Goal: Task Accomplishment & Management: Use online tool/utility

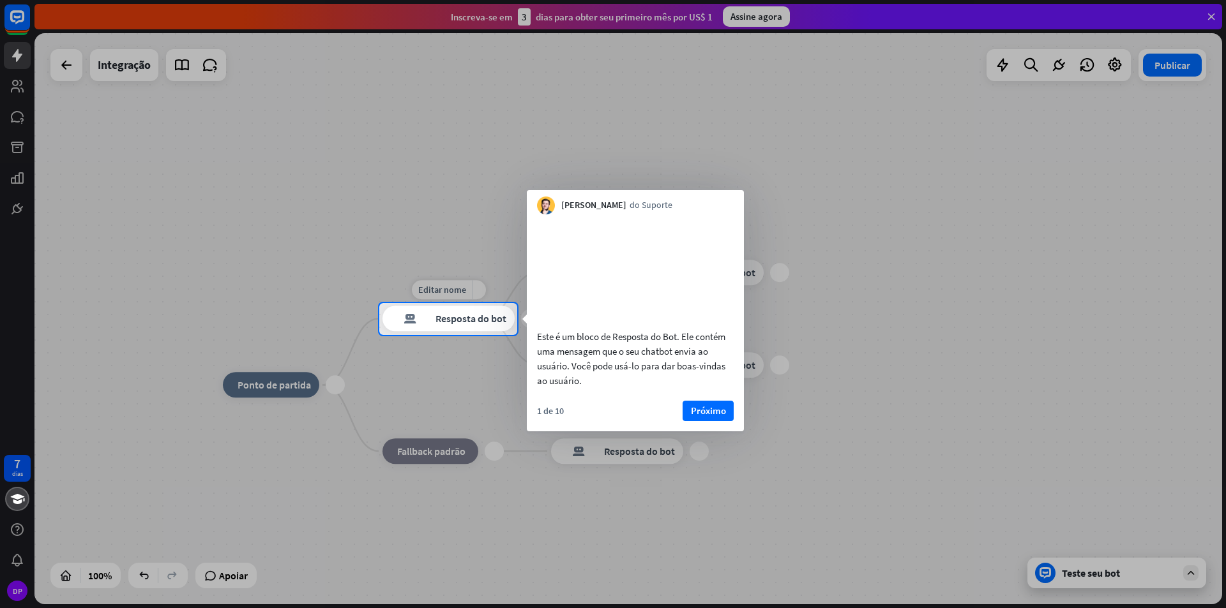
click at [481, 319] on font "Resposta do bot" at bounding box center [470, 319] width 71 height 13
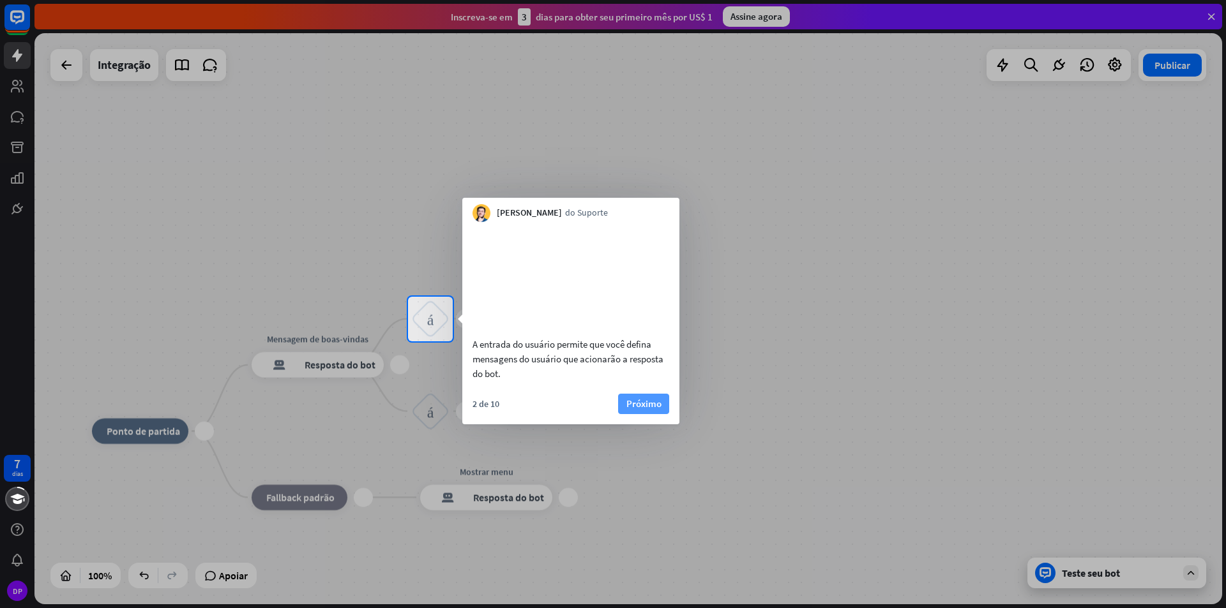
click at [652, 410] on font "Próximo" at bounding box center [643, 404] width 35 height 12
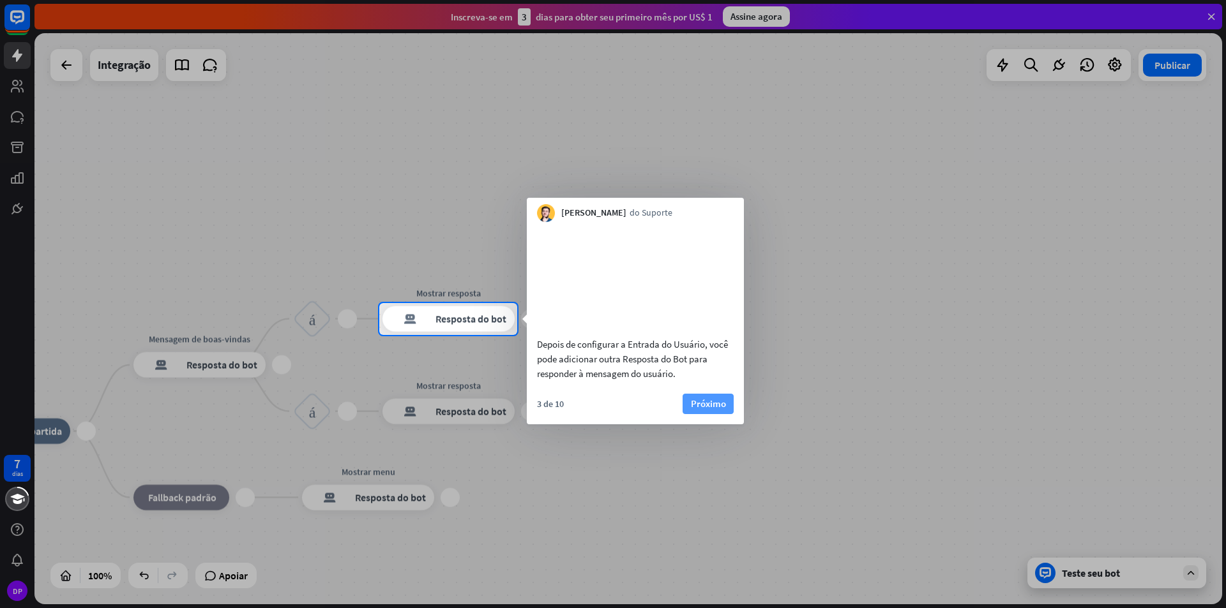
click at [719, 410] on font "Próximo" at bounding box center [708, 404] width 35 height 12
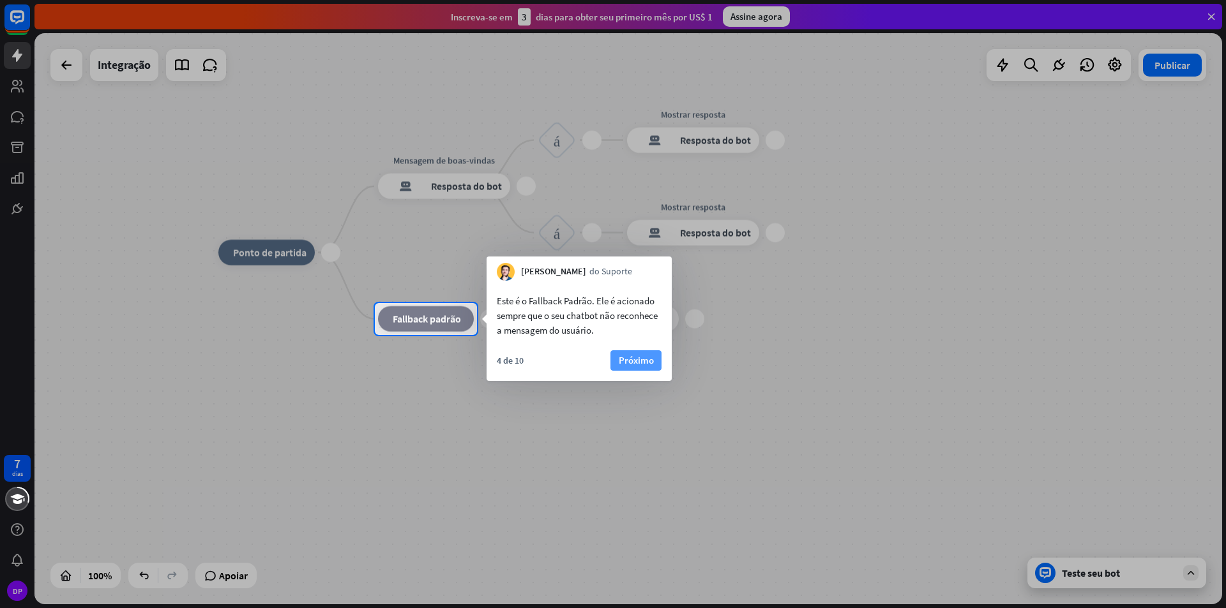
click at [624, 361] on font "Próximo" at bounding box center [636, 360] width 35 height 12
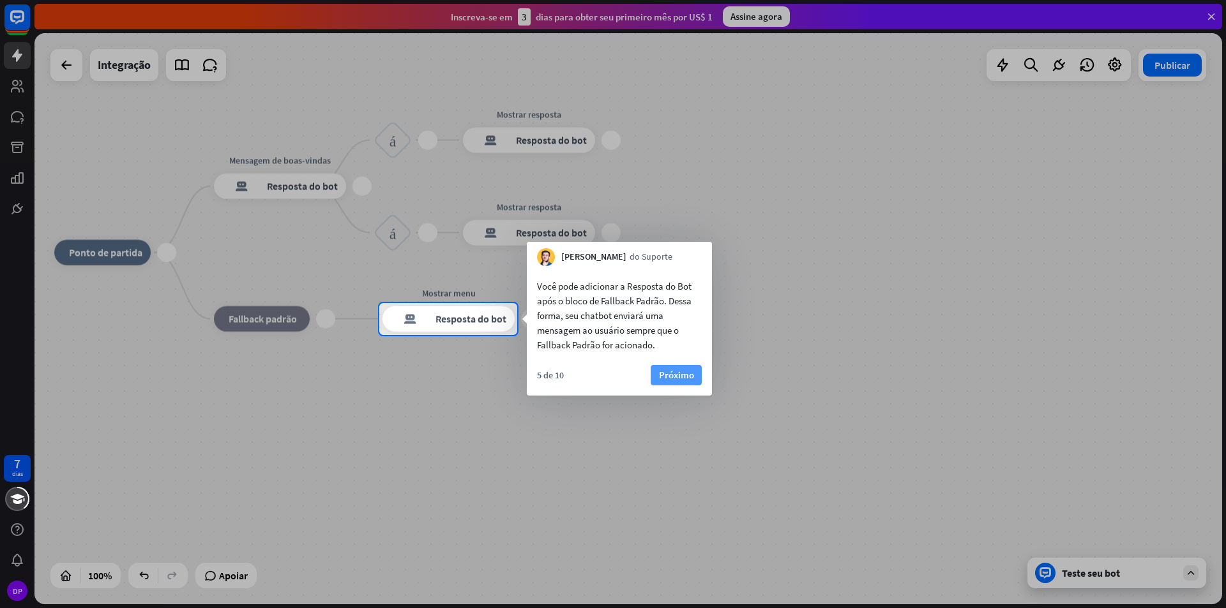
click at [671, 381] on font "Próximo" at bounding box center [676, 375] width 35 height 18
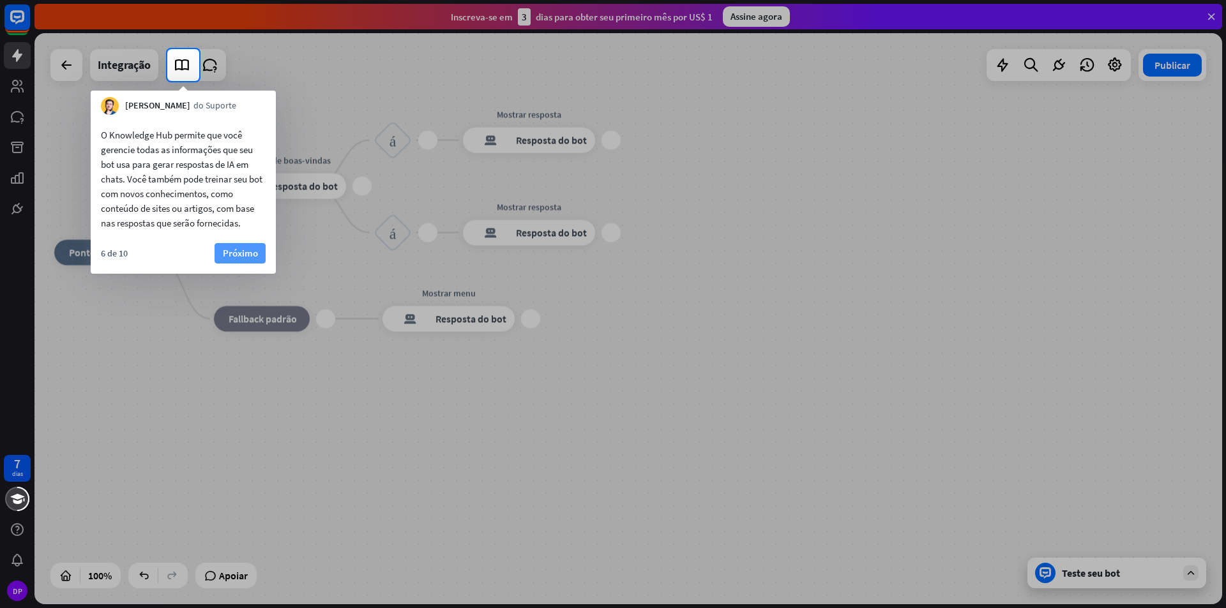
click at [249, 252] on font "Próximo" at bounding box center [240, 253] width 35 height 12
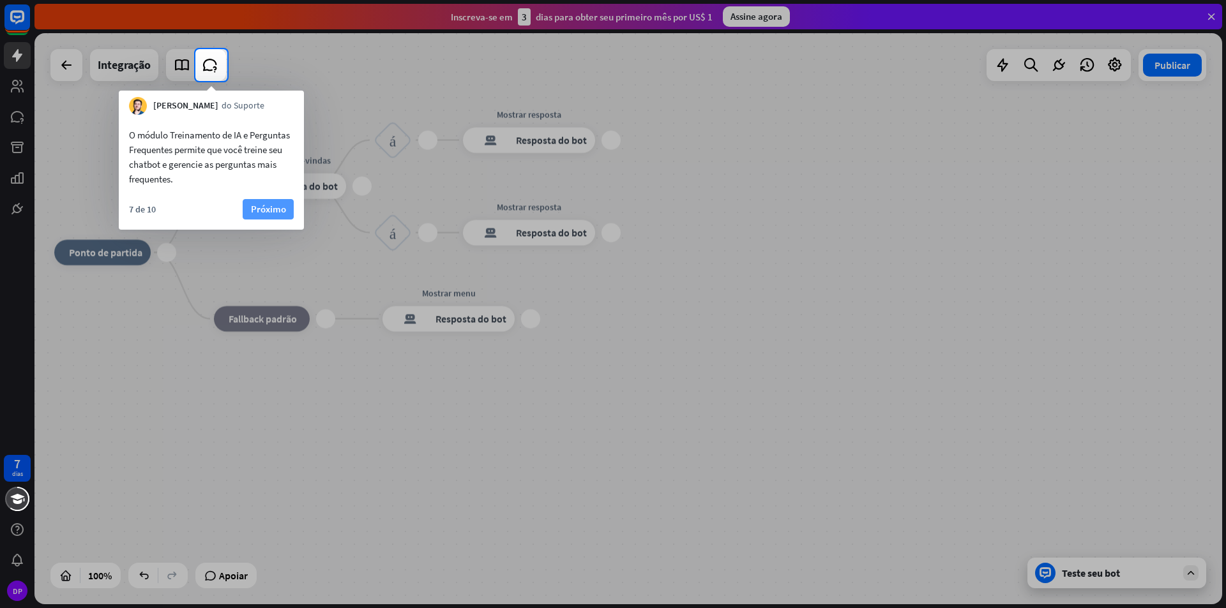
click at [260, 214] on font "Próximo" at bounding box center [268, 209] width 35 height 12
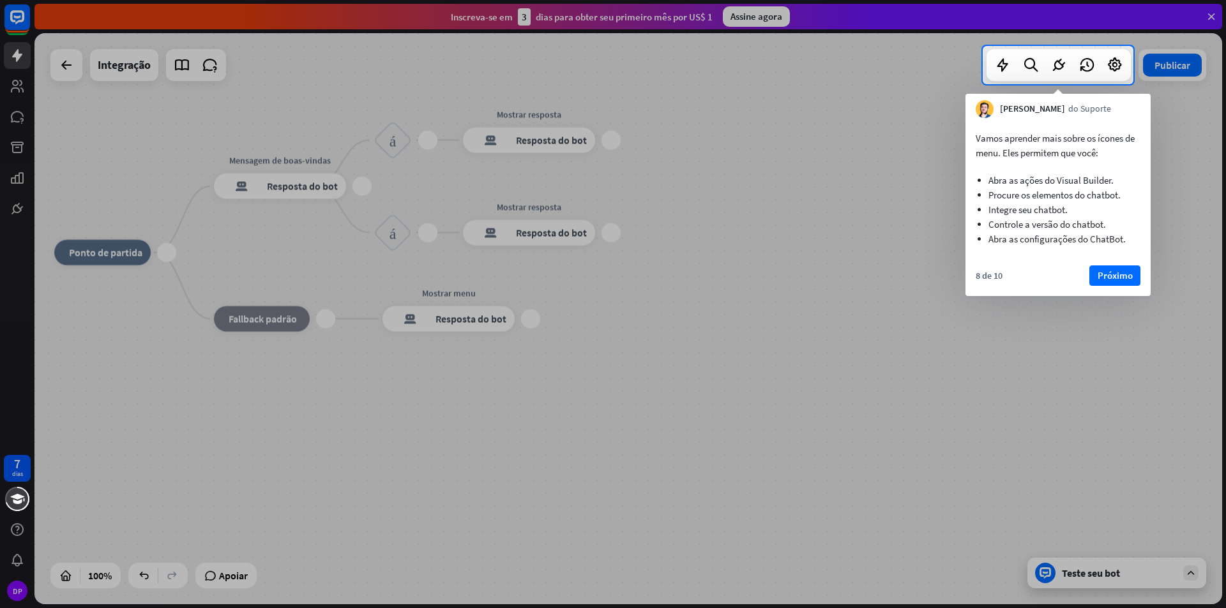
click at [873, 254] on div at bounding box center [613, 346] width 1226 height 524
click at [1122, 276] on font "Próximo" at bounding box center [1114, 275] width 35 height 12
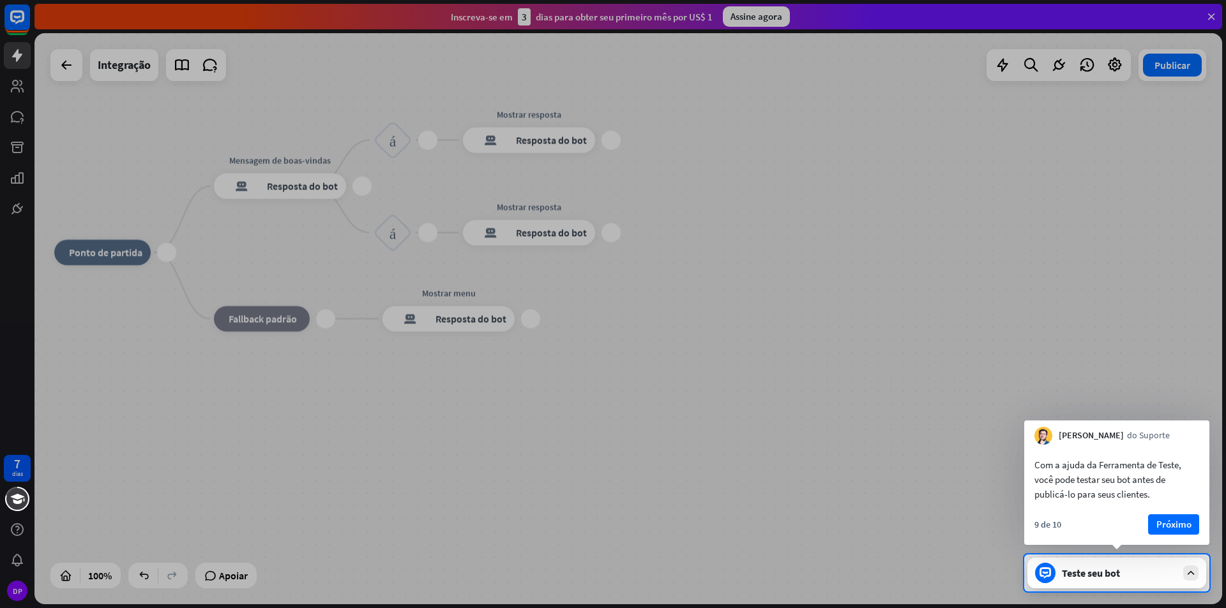
click at [1177, 527] on font "Próximo" at bounding box center [1173, 524] width 35 height 12
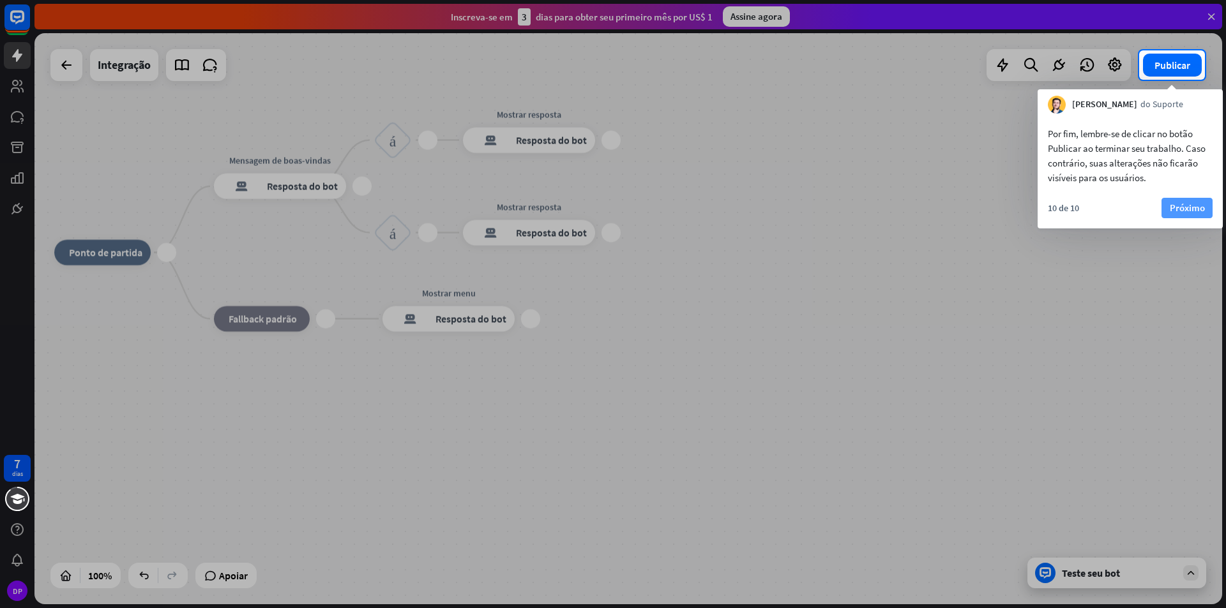
click at [1190, 209] on font "Próximo" at bounding box center [1186, 208] width 35 height 12
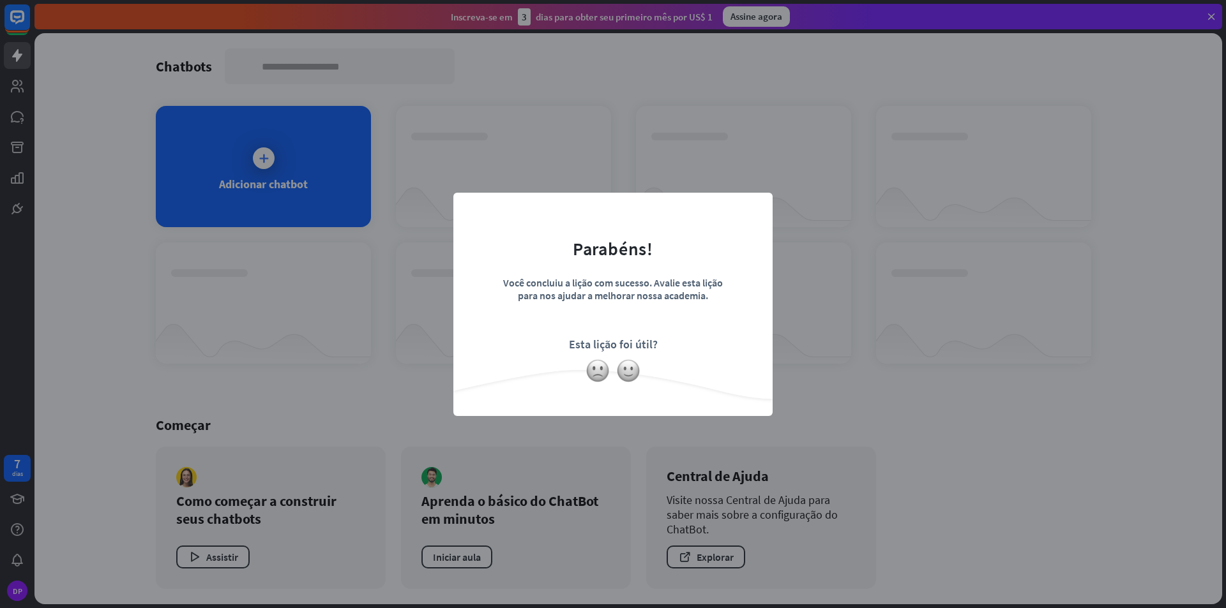
click at [405, 308] on div "fechar Parabéns! Você concluiu a lição com sucesso. Avalie esta lição para nos …" at bounding box center [613, 304] width 1226 height 608
click at [629, 366] on img at bounding box center [628, 371] width 24 height 24
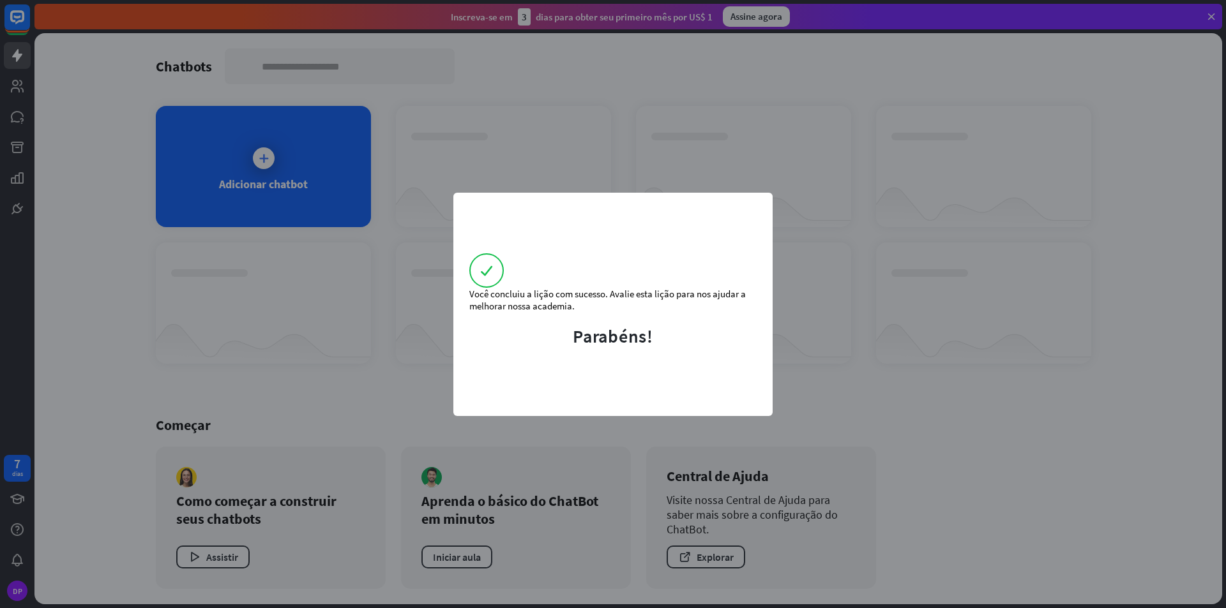
click at [853, 248] on div "Você concluiu a lição com sucesso. Avalie esta lição para nos ajudar a melhorar…" at bounding box center [613, 304] width 1226 height 608
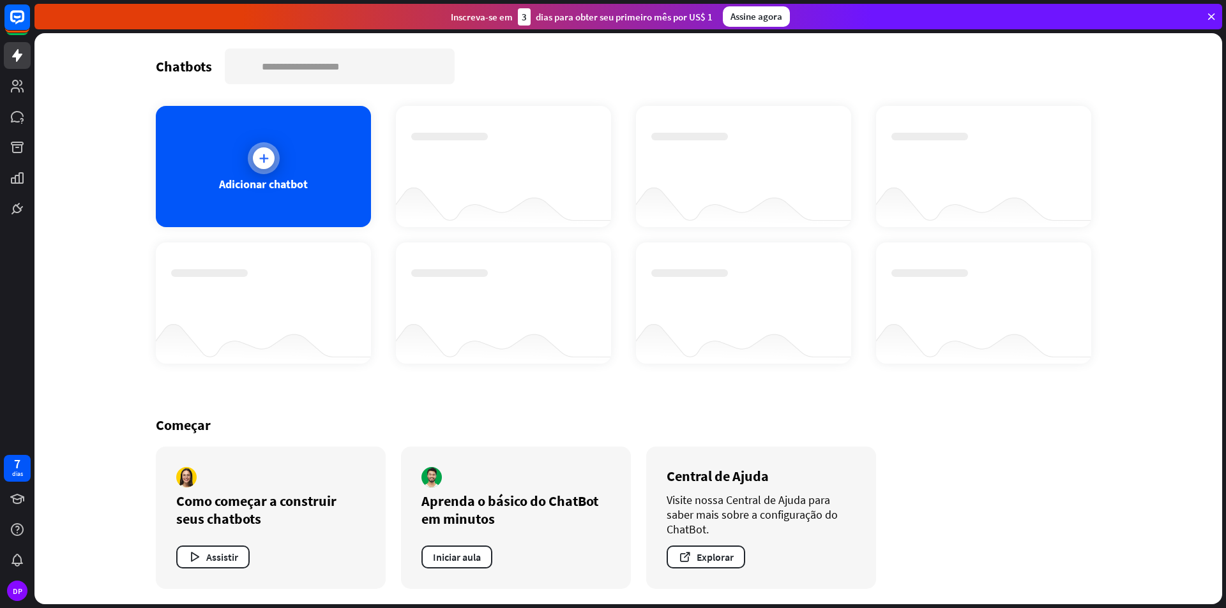
click at [282, 146] on div "Adicionar chatbot" at bounding box center [263, 166] width 215 height 121
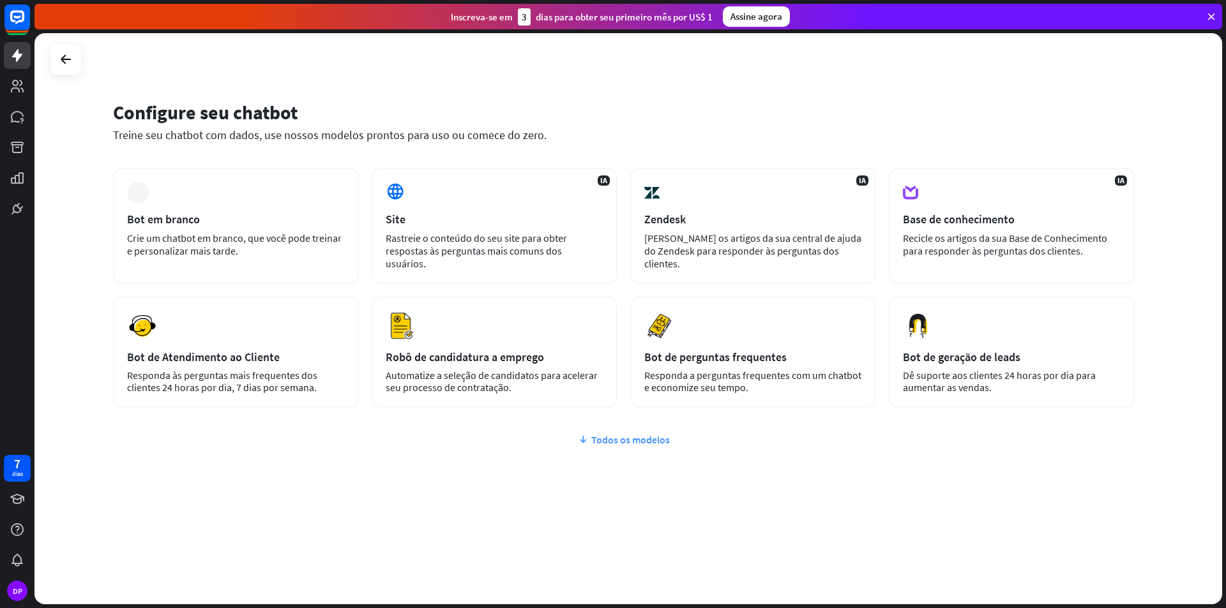
click at [641, 433] on font "Todos os modelos" at bounding box center [630, 439] width 79 height 13
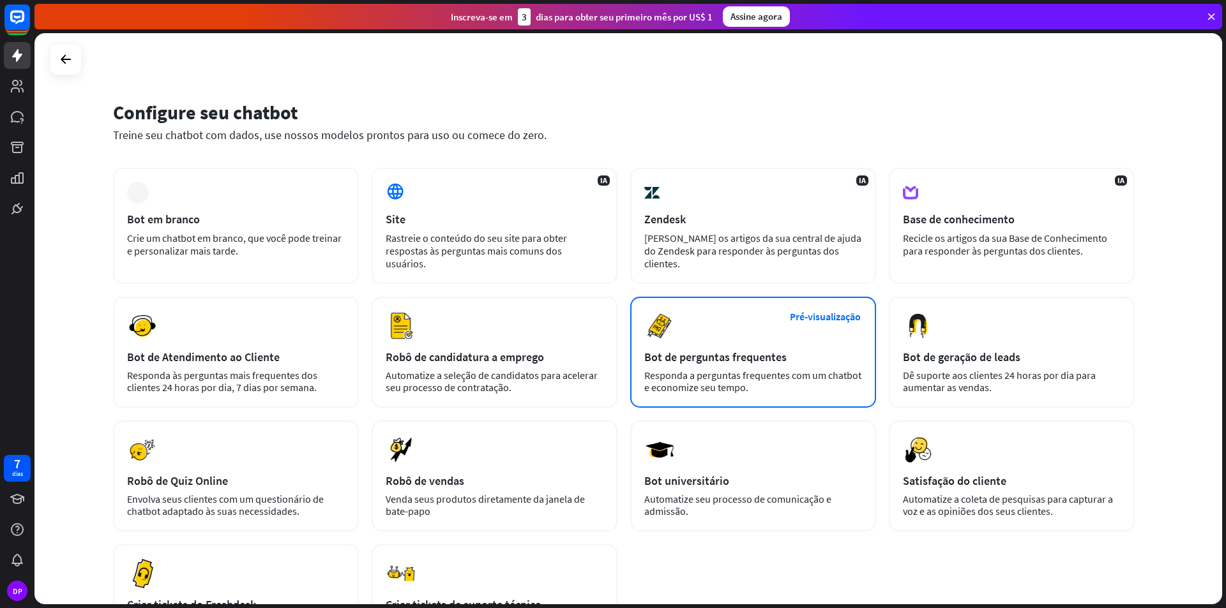
scroll to position [128, 0]
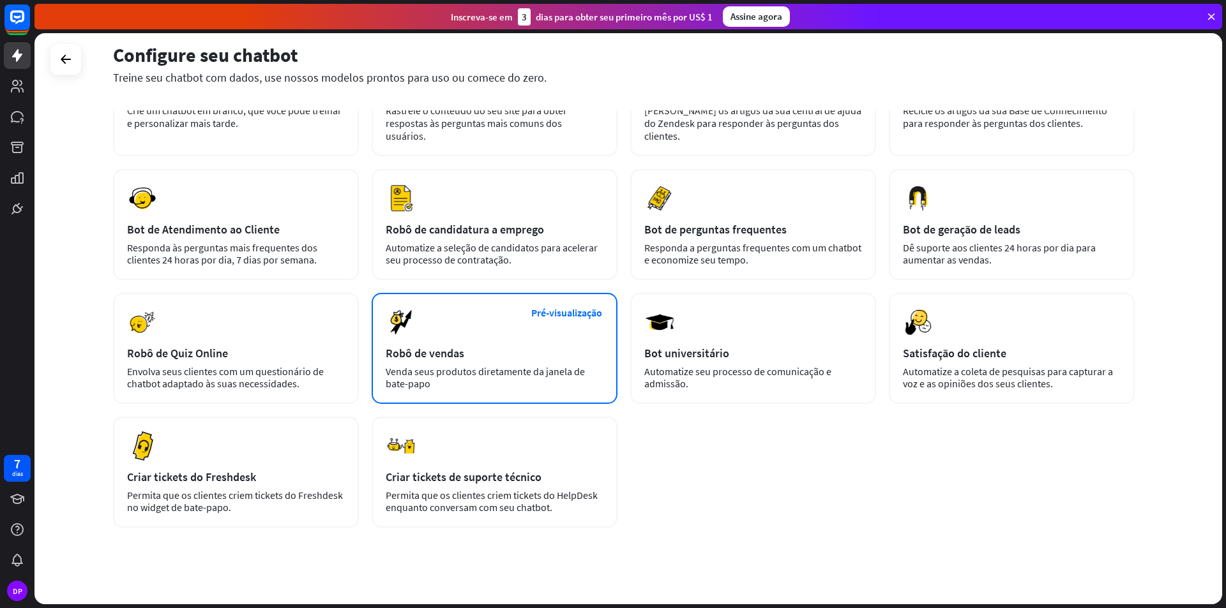
click at [536, 374] on div "Venda seus produtos diretamente da janela de bate-papo" at bounding box center [495, 378] width 218 height 24
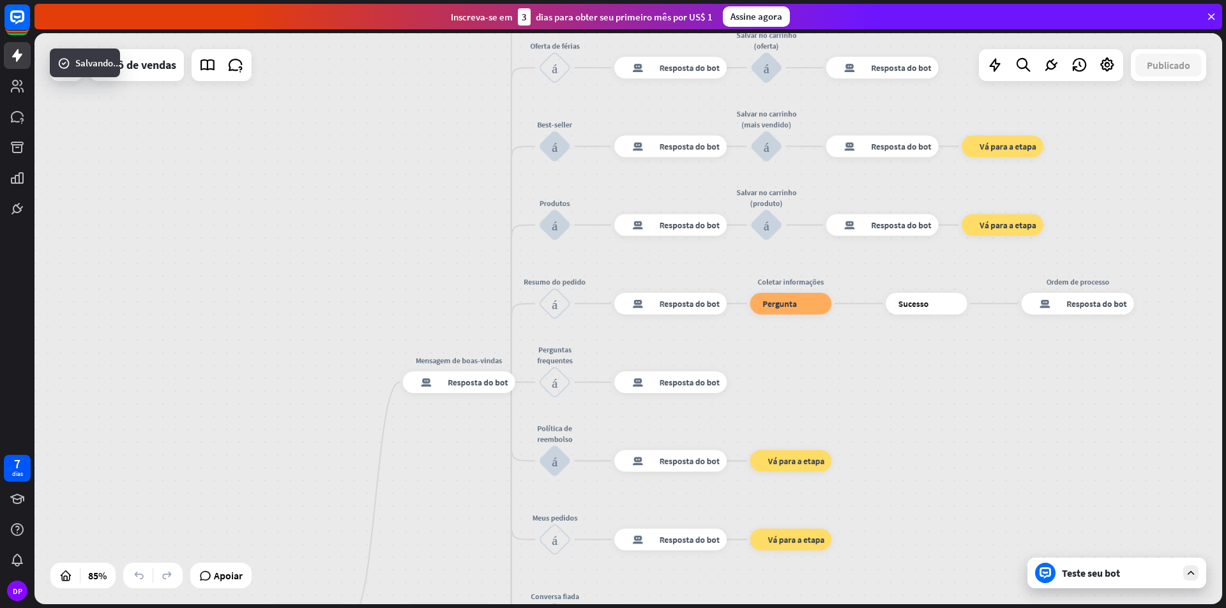
drag, startPoint x: 970, startPoint y: 246, endPoint x: 848, endPoint y: 580, distance: 354.8
click at [856, 607] on div "casa_2 Ponto de partida Mensagem de boas-vindas resposta do bot de bloco Respos…" at bounding box center [629, 320] width 1191 height 575
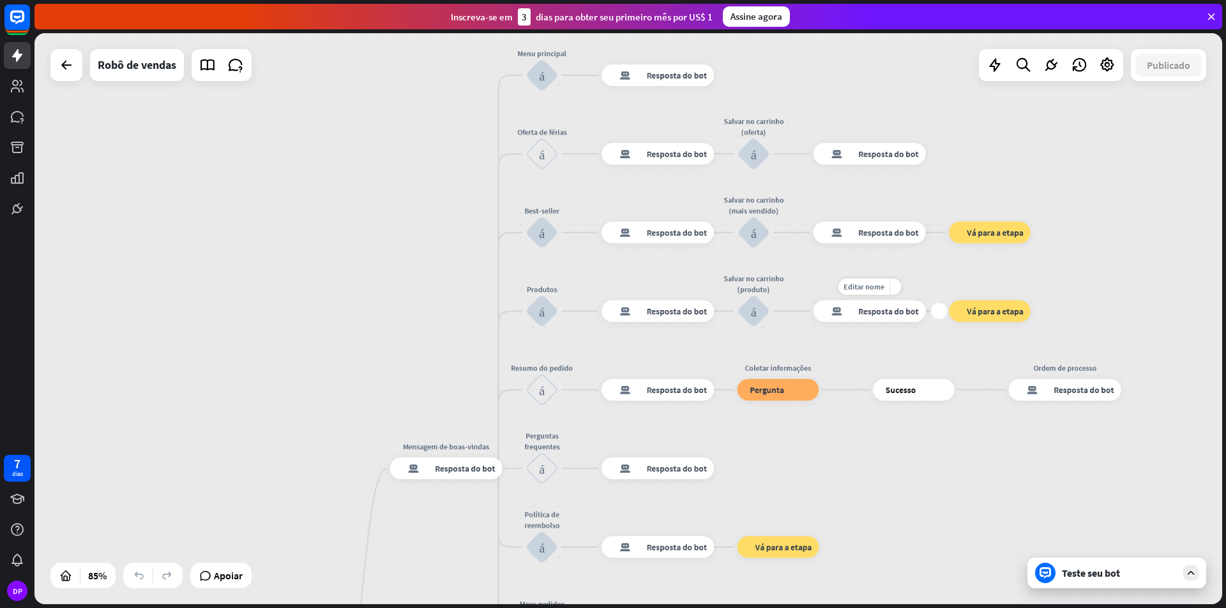
drag, startPoint x: 888, startPoint y: 331, endPoint x: 894, endPoint y: 340, distance: 11.0
click at [894, 322] on div "Editar nome mais_amarelo mais resposta do bot de bloco Resposta do bot" at bounding box center [869, 312] width 112 height 22
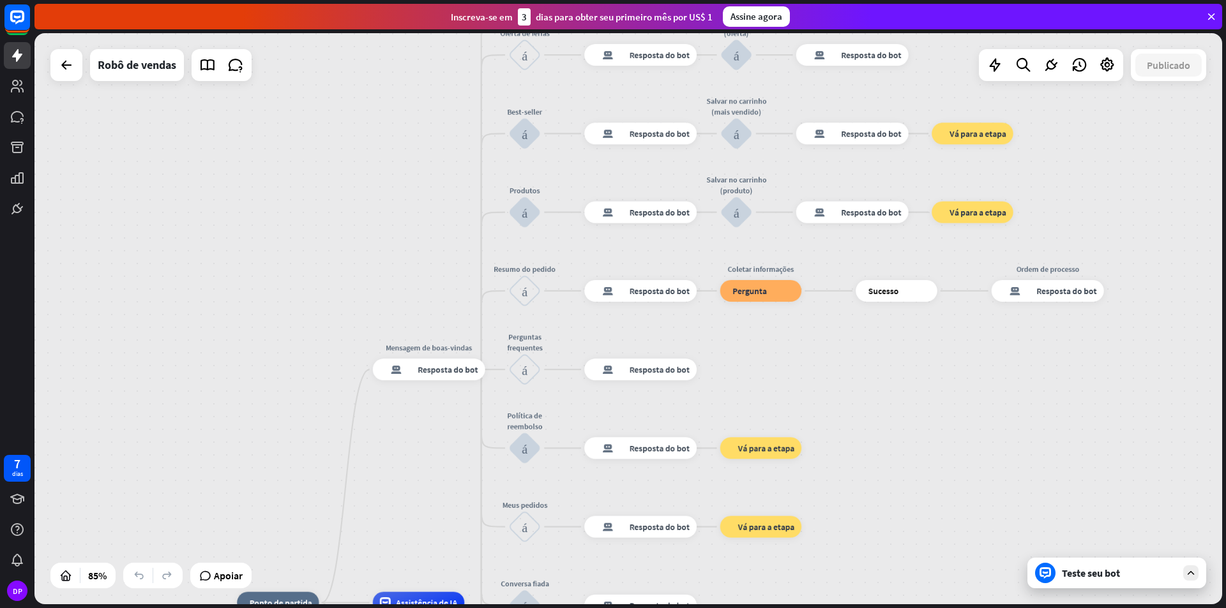
drag, startPoint x: 906, startPoint y: 488, endPoint x: 879, endPoint y: 337, distance: 153.6
click at [879, 337] on div "casa_2 Ponto de partida Mensagem de boas-vindas resposta do bot de bloco Respos…" at bounding box center [627, 318] width 1187 height 571
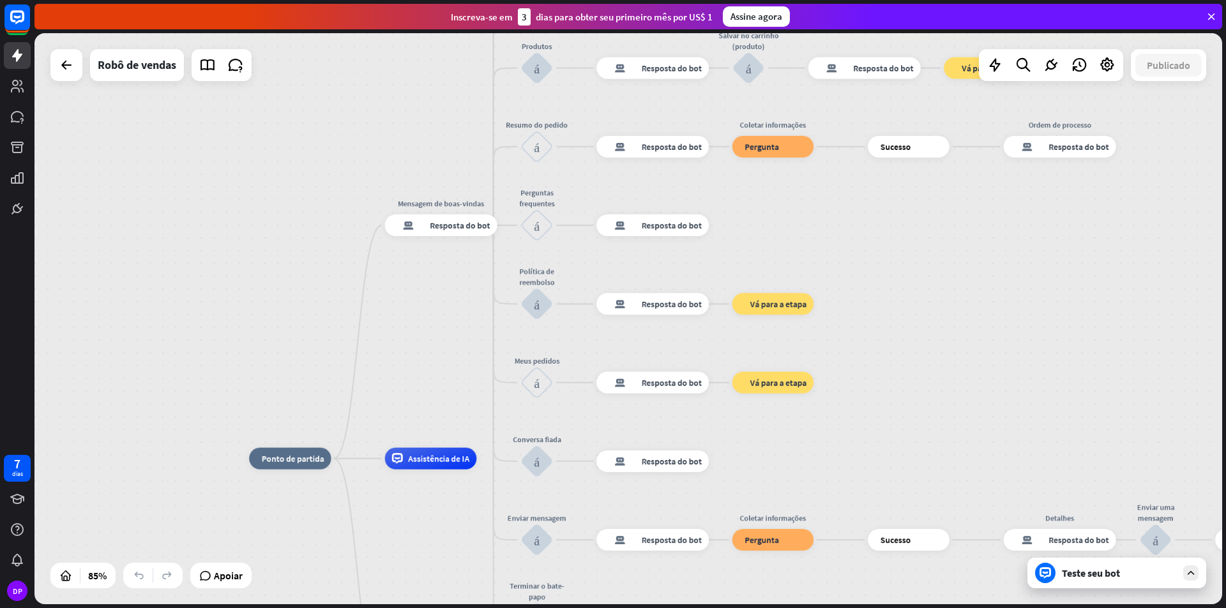
drag, startPoint x: 894, startPoint y: 440, endPoint x: 905, endPoint y: 358, distance: 82.5
click at [905, 358] on div "casa_2 Ponto de partida Mensagem de boas-vindas resposta do bot de bloco Respos…" at bounding box center [627, 318] width 1187 height 571
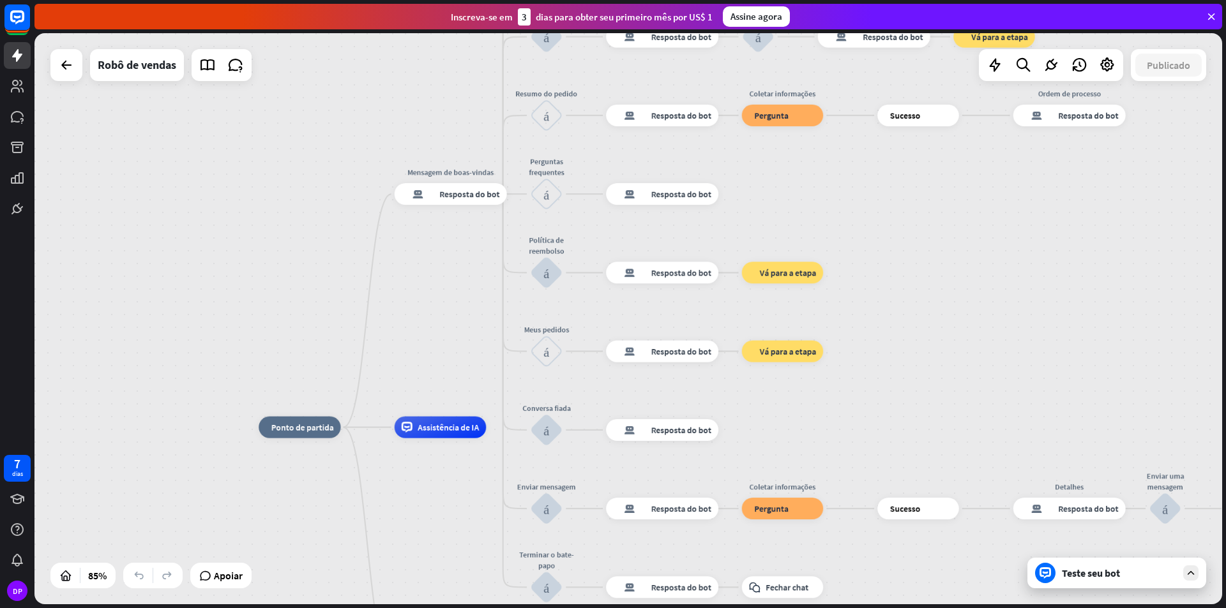
drag, startPoint x: 894, startPoint y: 466, endPoint x: 869, endPoint y: 266, distance: 201.9
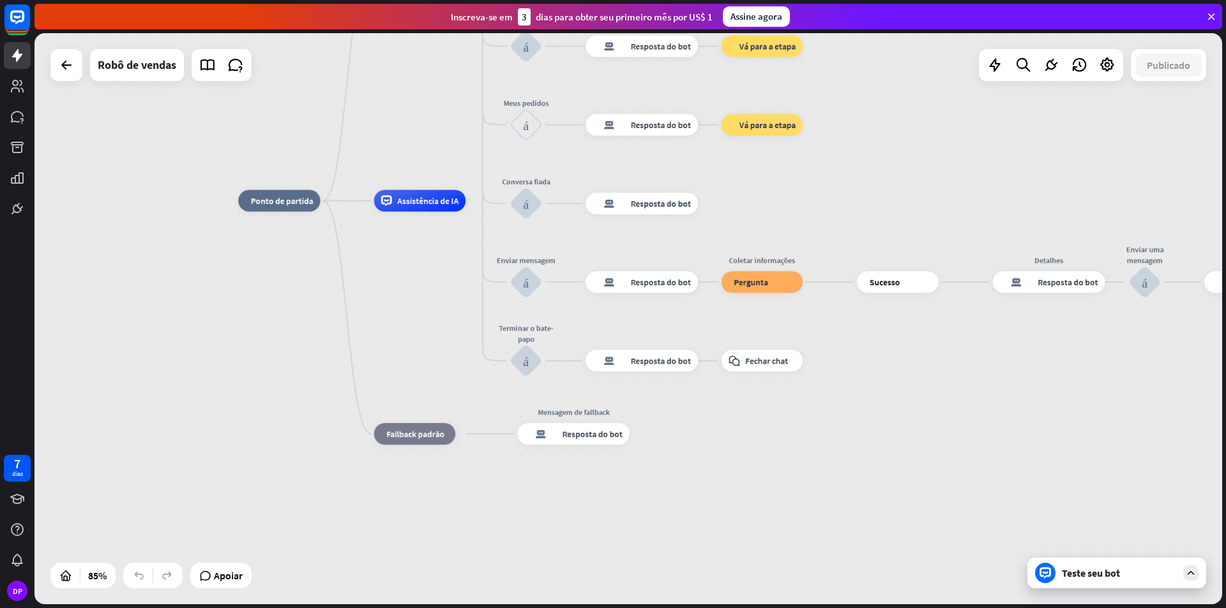
drag, startPoint x: 863, startPoint y: 441, endPoint x: 869, endPoint y: 403, distance: 38.7
click at [869, 403] on div "casa_2 Ponto de partida Mensagem de boas-vindas resposta do bot de bloco Respos…" at bounding box center [742, 444] width 1009 height 486
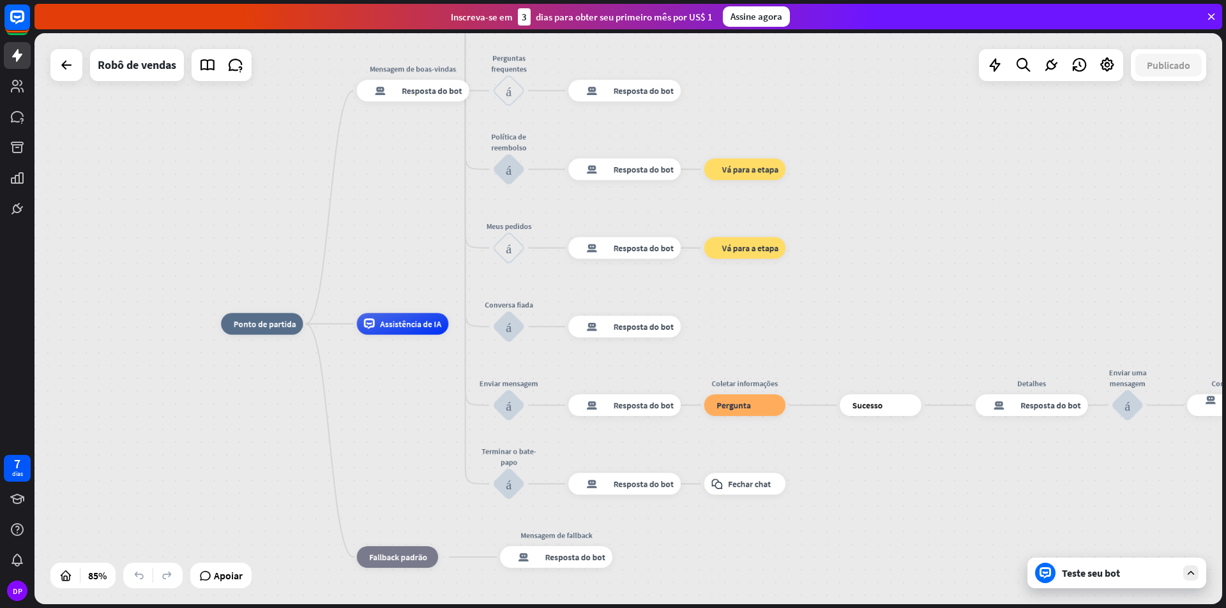
drag, startPoint x: 899, startPoint y: 422, endPoint x: 878, endPoint y: 576, distance: 155.4
click at [876, 608] on html "7 dias DP fechar Ajuda do produto Primeiros passos Comece a usar o ChatBot Cent…" at bounding box center [613, 304] width 1226 height 608
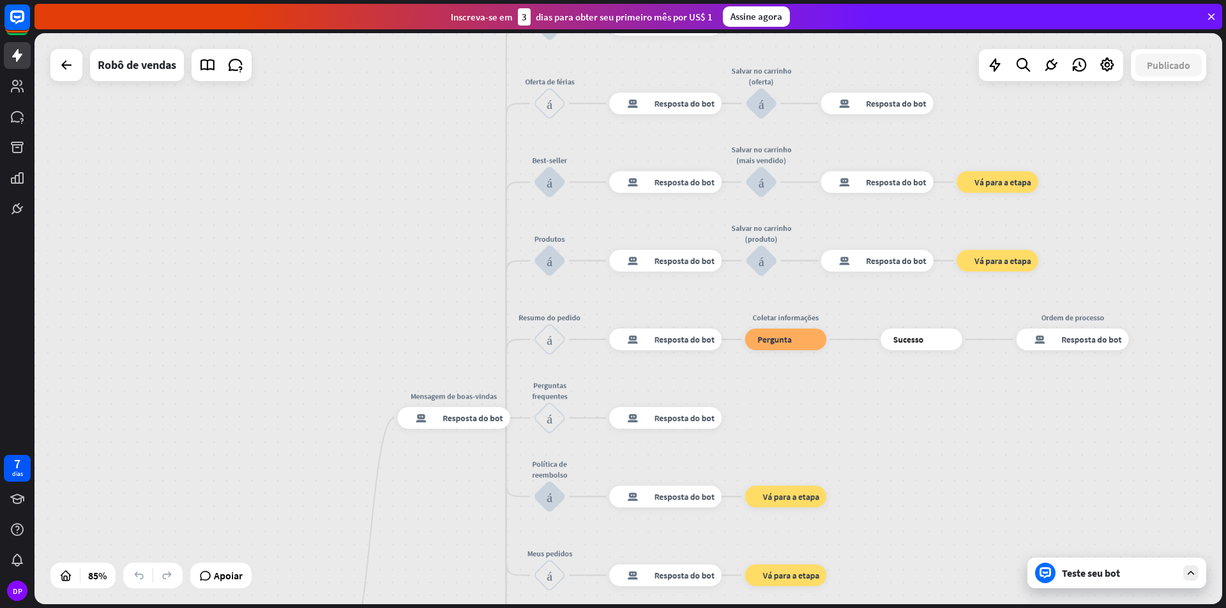
drag, startPoint x: 909, startPoint y: 287, endPoint x: 950, endPoint y: 543, distance: 258.7
click at [956, 548] on div "casa_2 Ponto de partida Mensagem de boas-vindas resposta do bot de bloco Respos…" at bounding box center [627, 318] width 1187 height 571
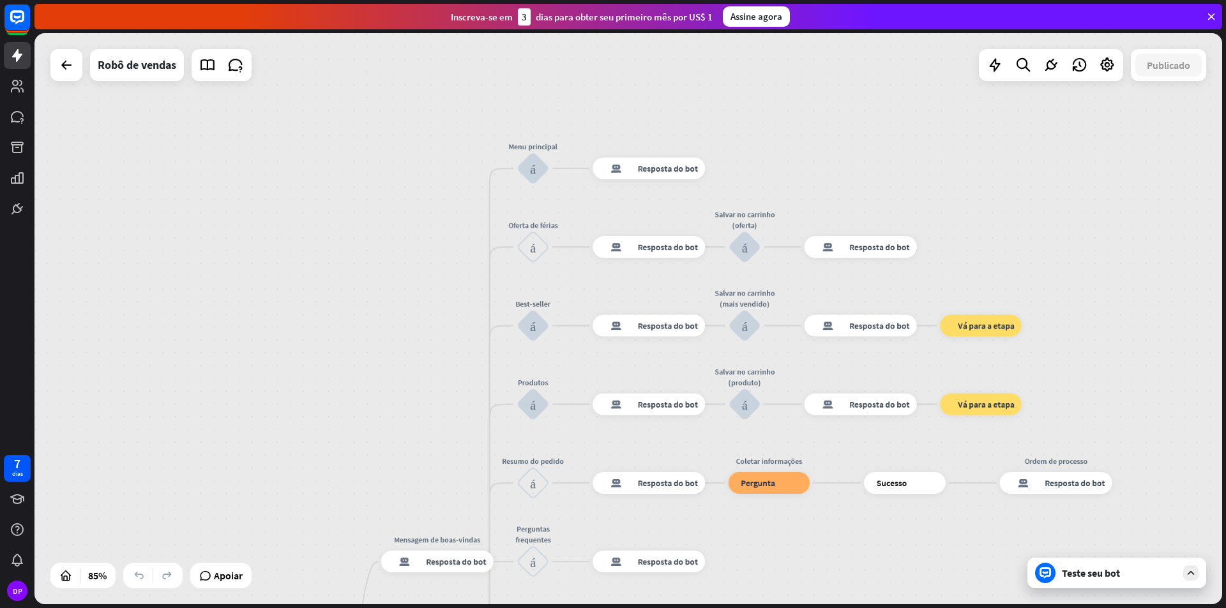
drag, startPoint x: 934, startPoint y: 438, endPoint x: 914, endPoint y: 582, distance: 145.6
click at [916, 588] on div "casa_2 Ponto de partida Mensagem de boas-vindas resposta do bot de bloco Respos…" at bounding box center [627, 318] width 1187 height 571
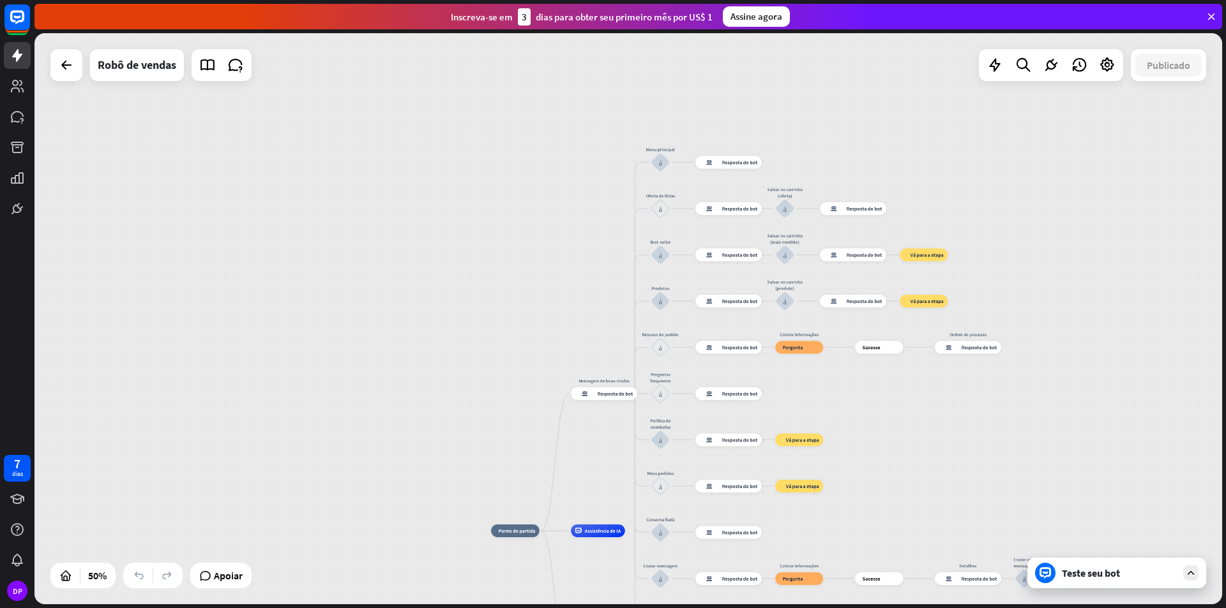
drag, startPoint x: 953, startPoint y: 525, endPoint x: 864, endPoint y: 365, distance: 182.6
click at [865, 365] on div "casa_2 Ponto de partida Mensagem de boas-vindas resposta do bot de bloco Respos…" at bounding box center [627, 318] width 1187 height 571
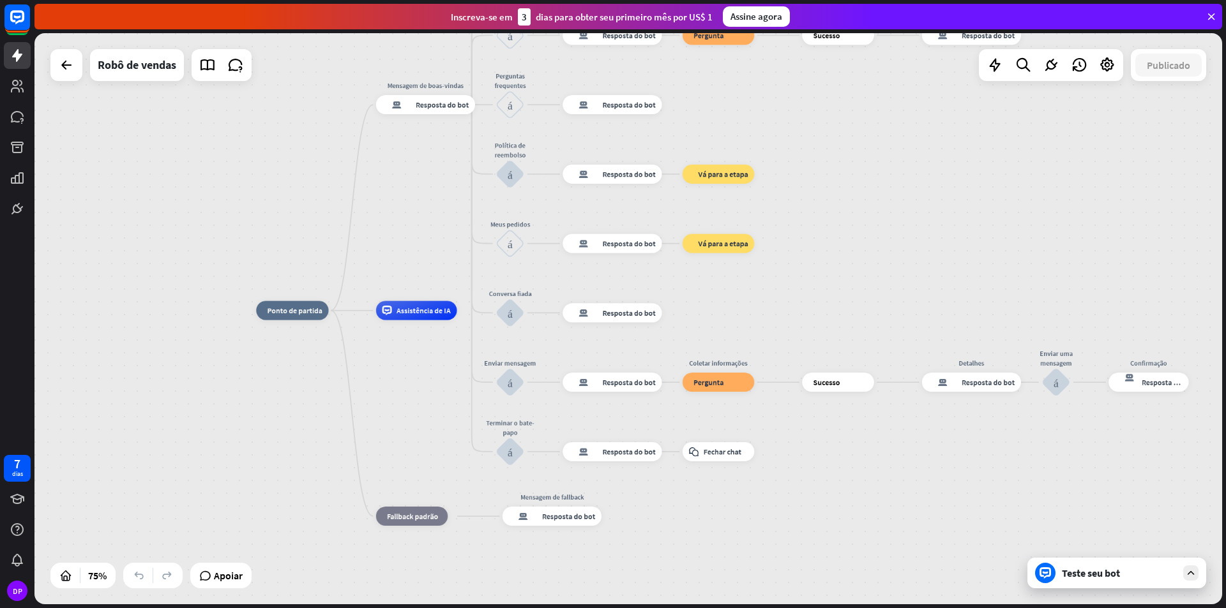
drag, startPoint x: 892, startPoint y: 475, endPoint x: 890, endPoint y: 276, distance: 199.2
click at [890, 276] on div "casa_2 Ponto de partida Mensagem de boas-vindas resposta do bot de bloco Respos…" at bounding box center [627, 318] width 1187 height 571
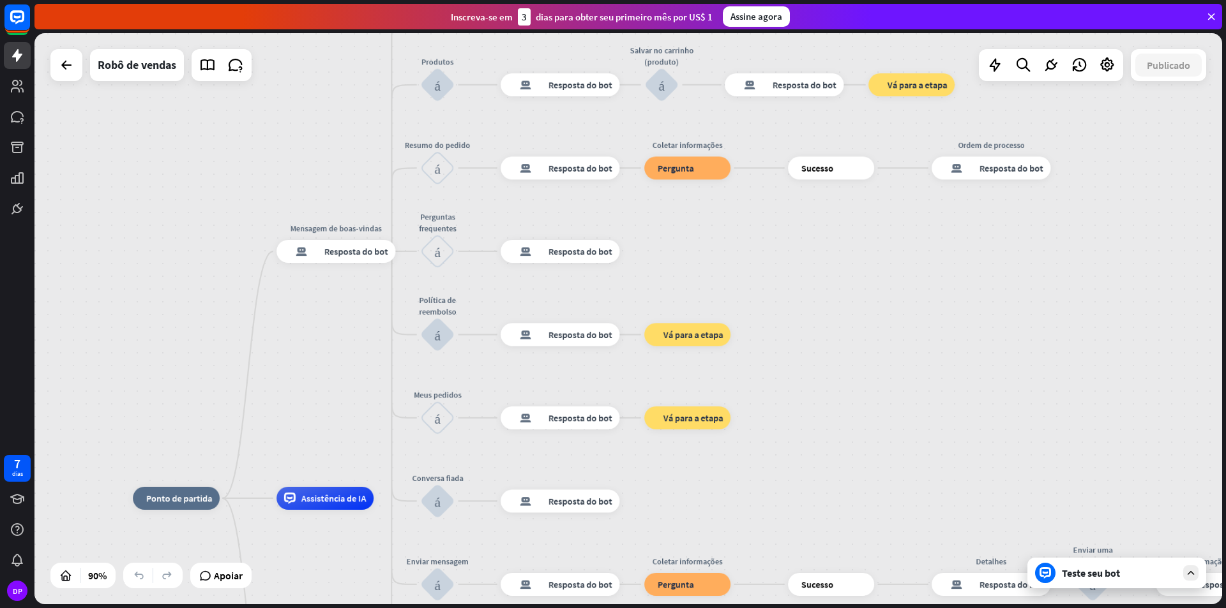
drag, startPoint x: 871, startPoint y: 488, endPoint x: 876, endPoint y: 541, distance: 53.2
click at [871, 587] on div "casa_2 Ponto de partida Mensagem de boas-vindas resposta do bot de bloco Respos…" at bounding box center [627, 318] width 1187 height 571
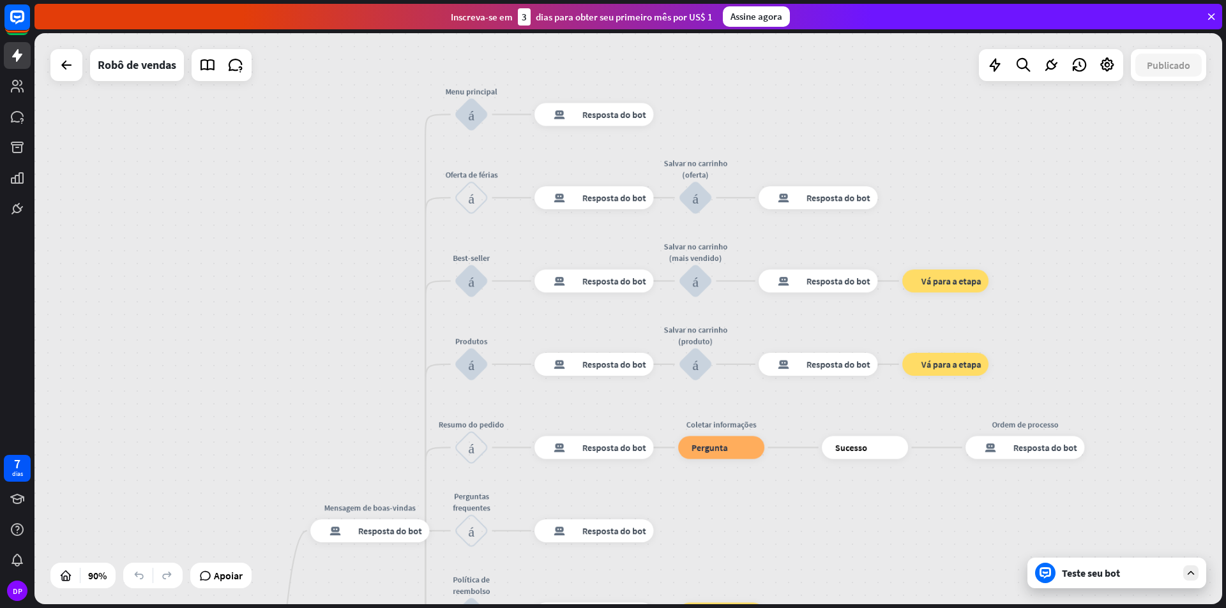
drag, startPoint x: 850, startPoint y: 405, endPoint x: 881, endPoint y: 619, distance: 216.7
click at [881, 608] on html "7 dias DP fechar Ajuda do produto Primeiros passos Comece a usar o ChatBot Cent…" at bounding box center [613, 304] width 1226 height 608
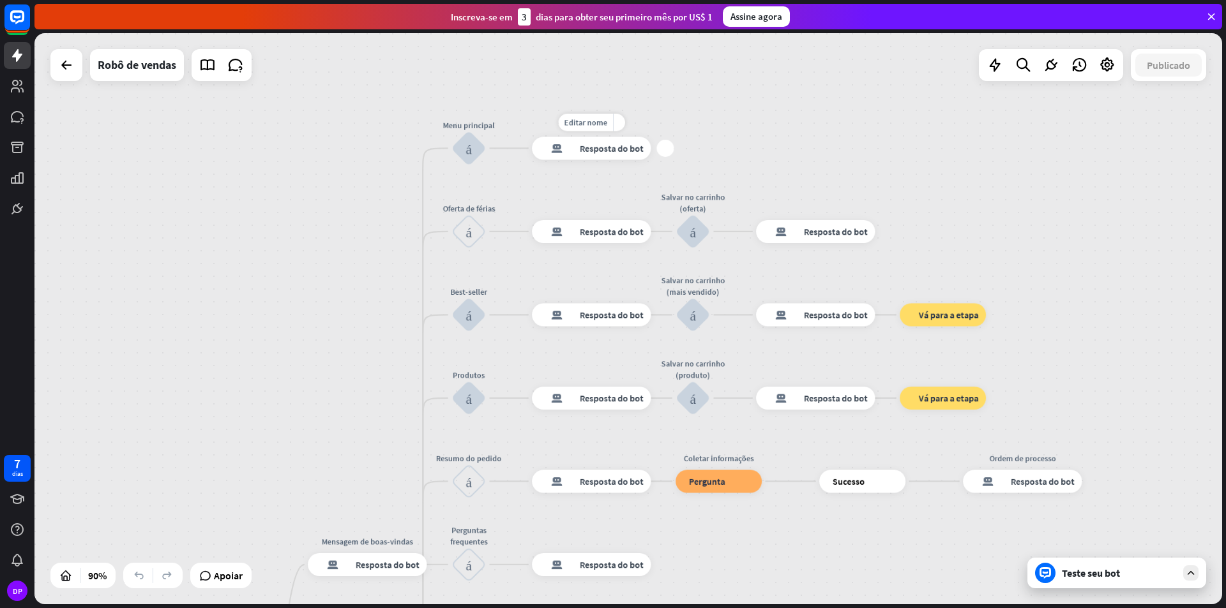
click at [605, 142] on div "resposta do bot de bloco Resposta do bot" at bounding box center [591, 148] width 119 height 23
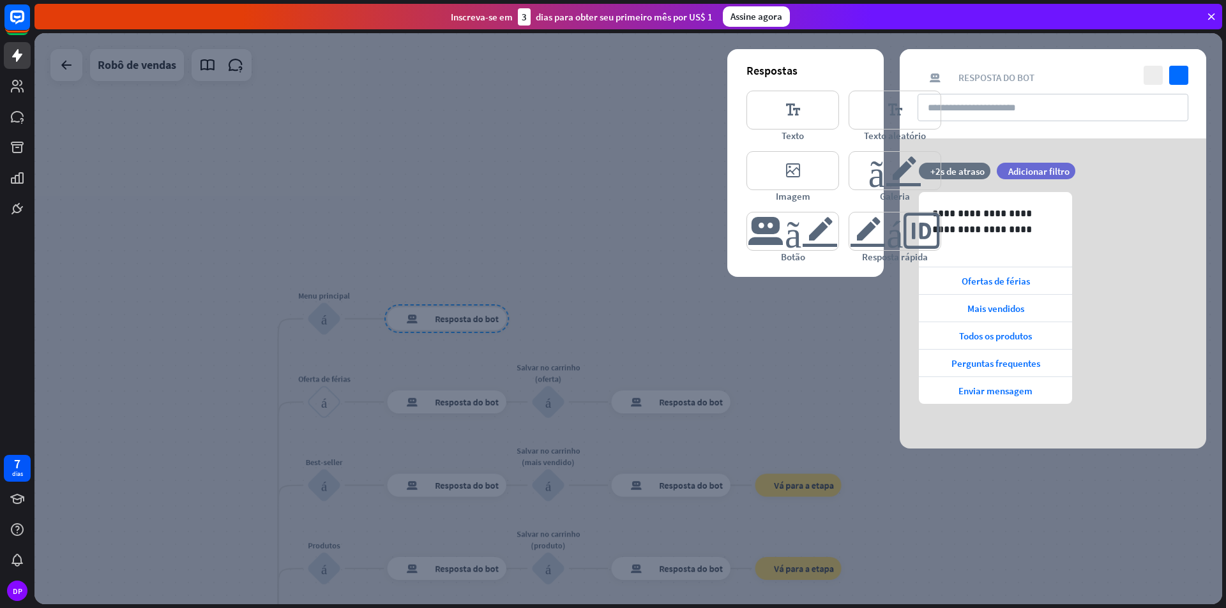
click at [833, 322] on div at bounding box center [627, 318] width 1187 height 571
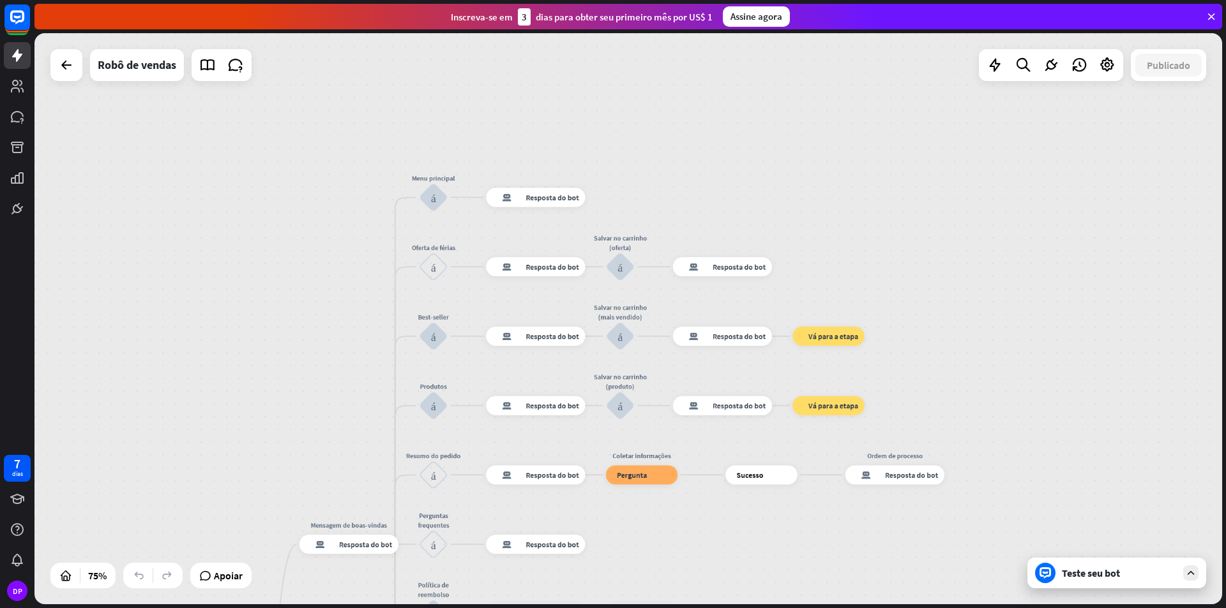
drag, startPoint x: 740, startPoint y: 321, endPoint x: 779, endPoint y: 201, distance: 126.2
click at [779, 201] on div "casa_2 Ponto de partida Mensagem de boas-vindas resposta do bot de bloco Respos…" at bounding box center [627, 318] width 1187 height 571
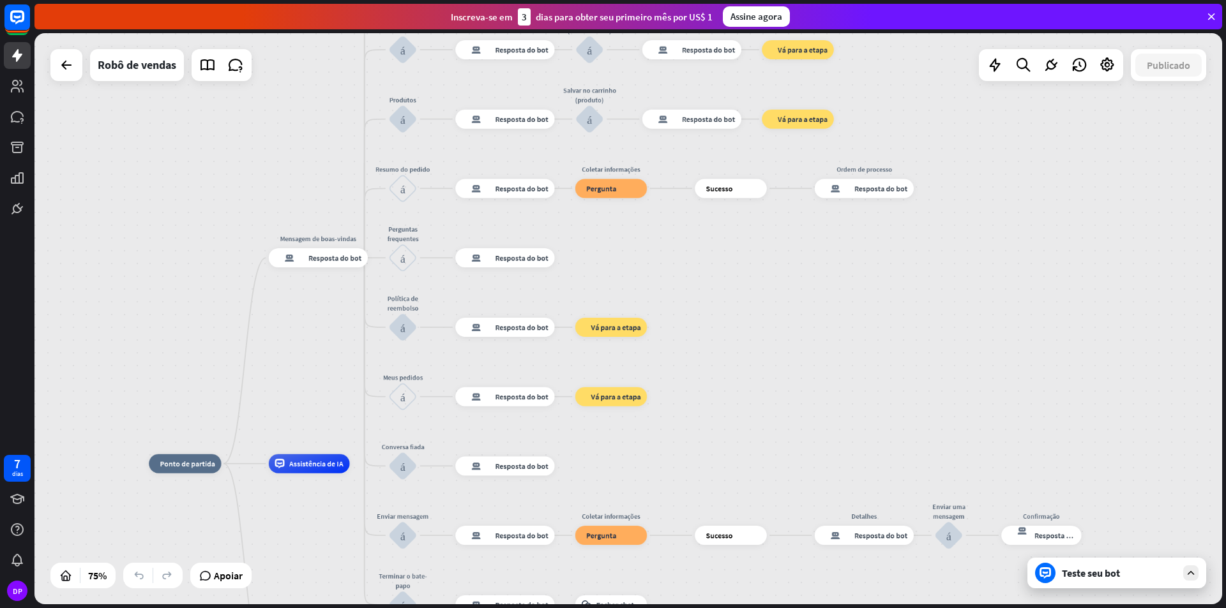
drag, startPoint x: 980, startPoint y: 398, endPoint x: 947, endPoint y: 118, distance: 281.5
click at [947, 118] on div "casa_2 Ponto de partida Mensagem de boas-vindas resposta do bot de bloco Respos…" at bounding box center [627, 318] width 1187 height 571
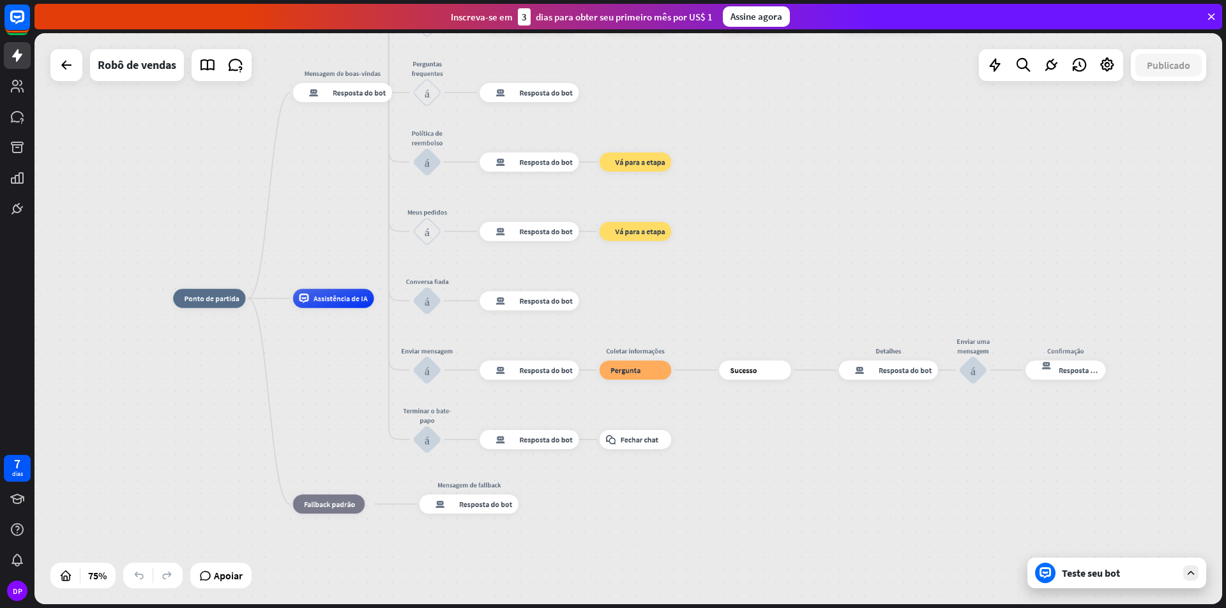
drag, startPoint x: 1024, startPoint y: 377, endPoint x: 1026, endPoint y: 106, distance: 270.6
click at [1042, 189] on div "casa_2 Ponto de partida Mensagem de boas-vindas resposta do bot de bloco Respos…" at bounding box center [627, 318] width 1187 height 571
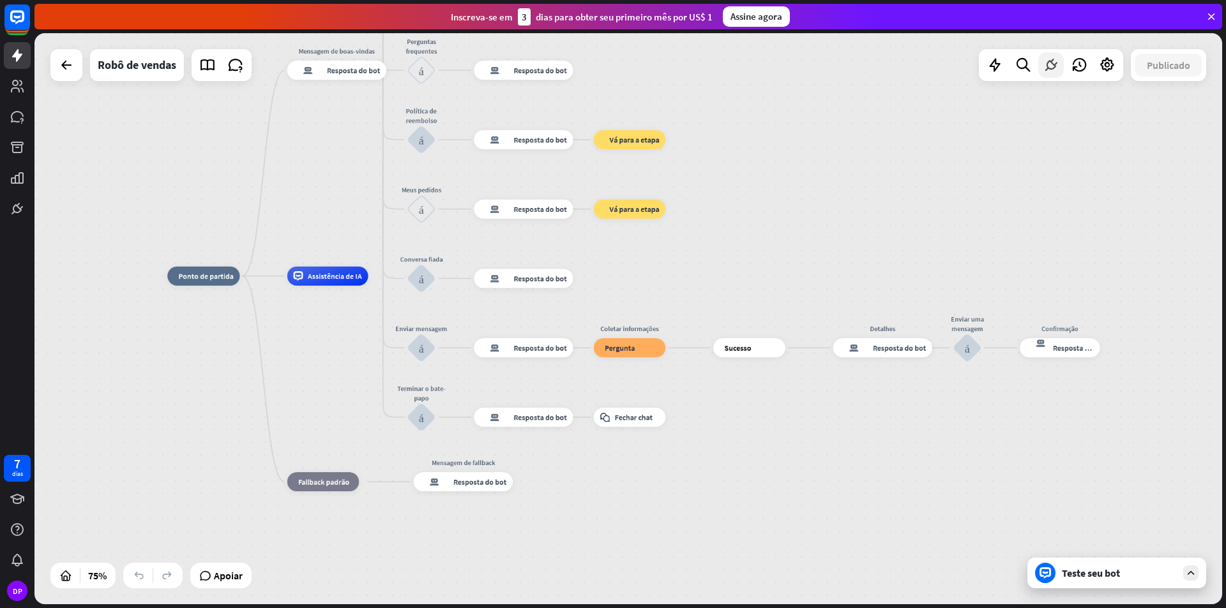
click at [1049, 64] on icon at bounding box center [1050, 65] width 17 height 17
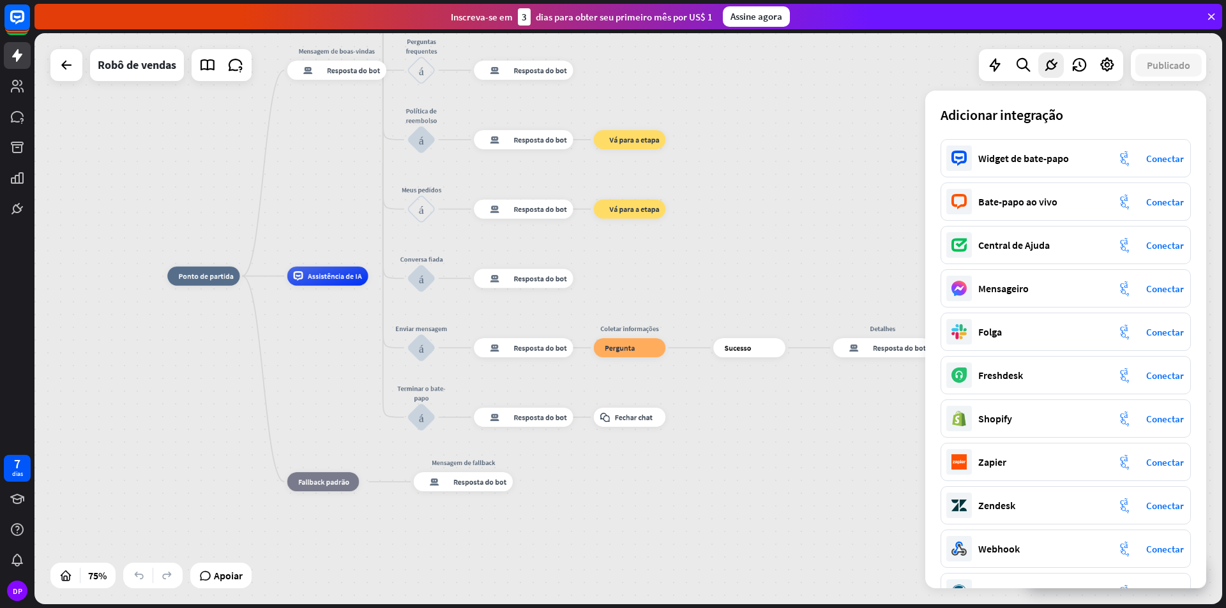
click at [901, 241] on div "casa_2 Ponto de partida Mensagem de boas-vindas resposta do bot de bloco Respos…" at bounding box center [627, 318] width 1187 height 571
click at [837, 237] on div "casa_2 Ponto de partida Mensagem de boas-vindas resposta do bot de bloco Respos…" at bounding box center [627, 318] width 1187 height 571
click at [1183, 79] on div "Publicado" at bounding box center [1167, 65] width 75 height 32
click at [772, 289] on div "casa_2 Ponto de partida Mensagem de boas-vindas resposta do bot de bloco Respos…" at bounding box center [612, 490] width 890 height 428
click at [803, 544] on div "casa_2 Ponto de partida Mensagem de boas-vindas resposta do bot de bloco Respos…" at bounding box center [614, 490] width 890 height 428
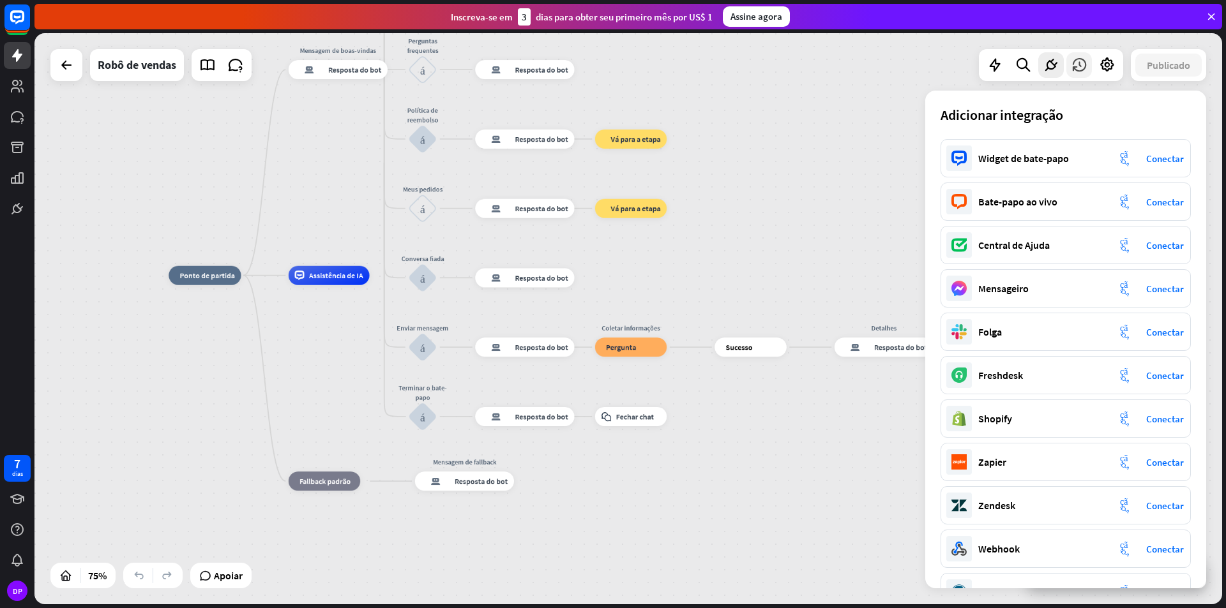
click at [1078, 66] on icon at bounding box center [1078, 65] width 17 height 17
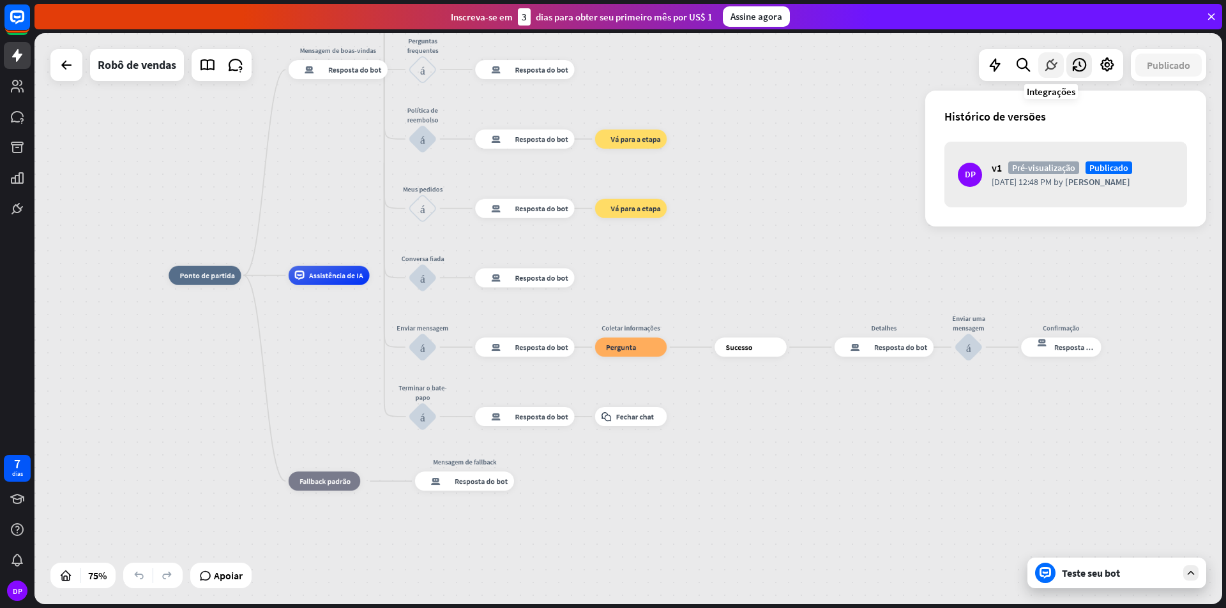
click at [1046, 64] on icon at bounding box center [1050, 65] width 17 height 17
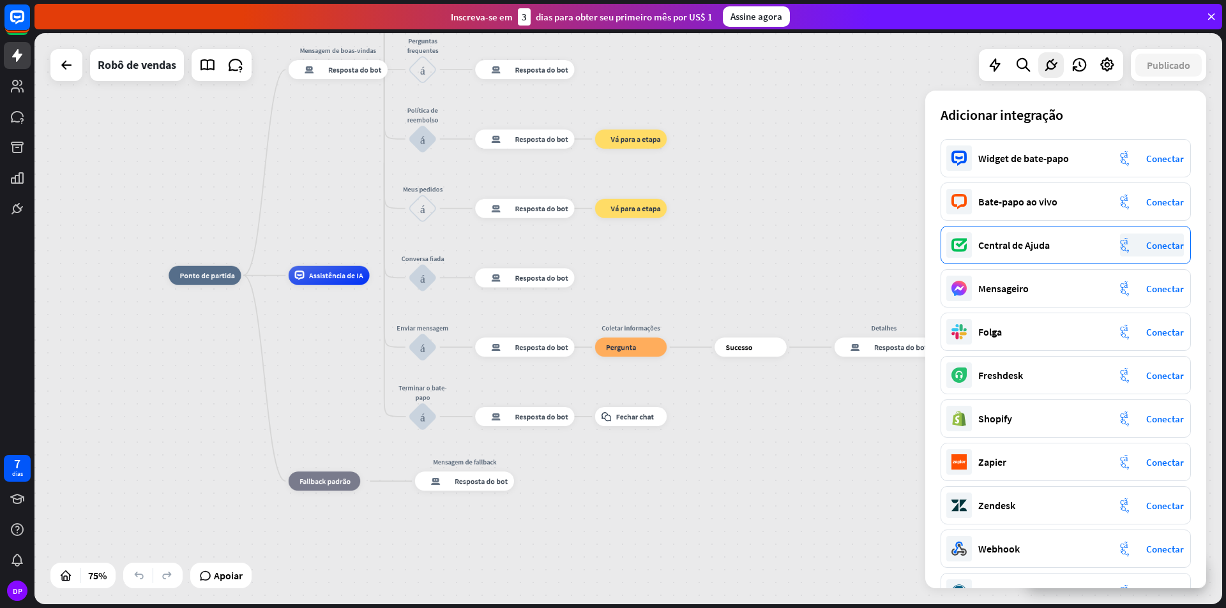
scroll to position [38, 0]
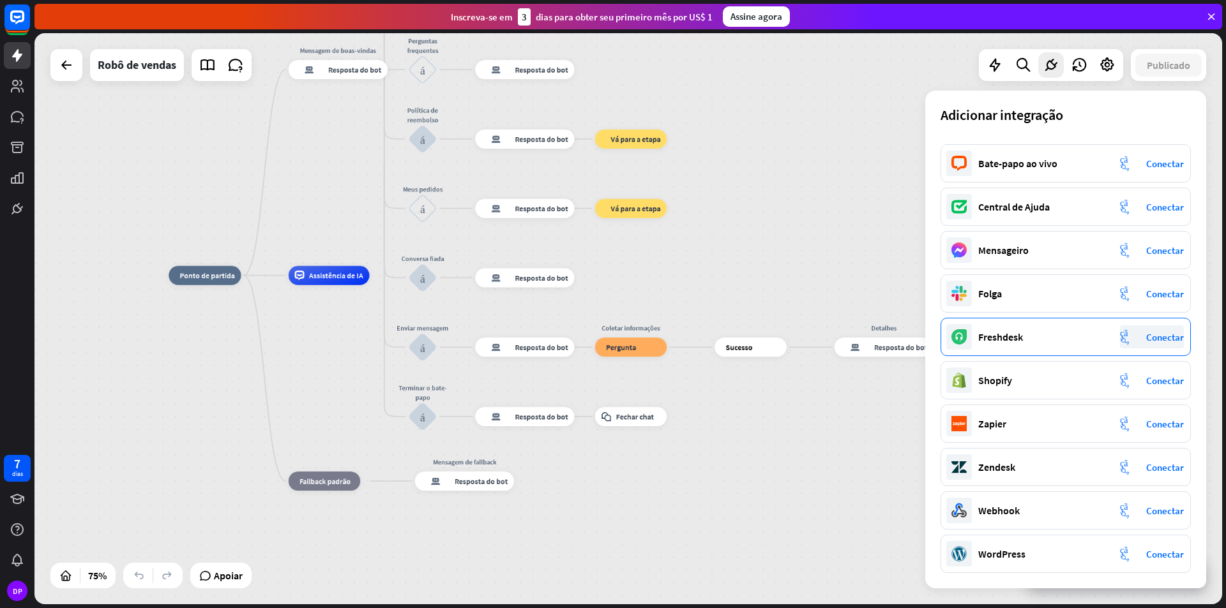
click at [1167, 334] on font "Conectar" at bounding box center [1165, 337] width 38 height 12
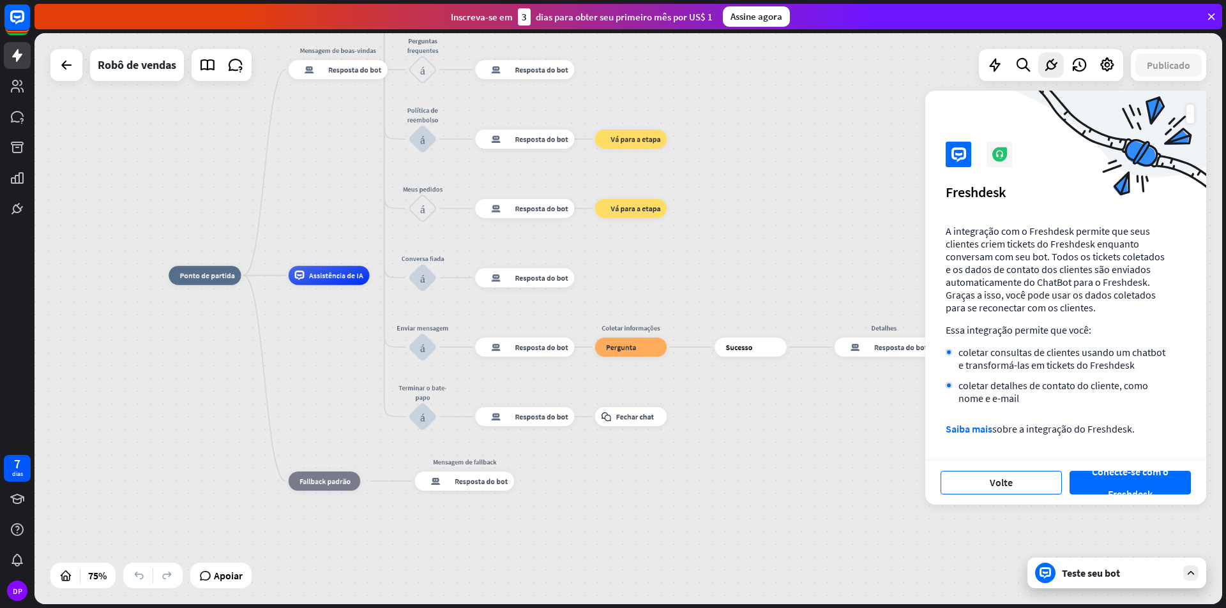
click at [1010, 477] on font "Volte" at bounding box center [1000, 482] width 23 height 13
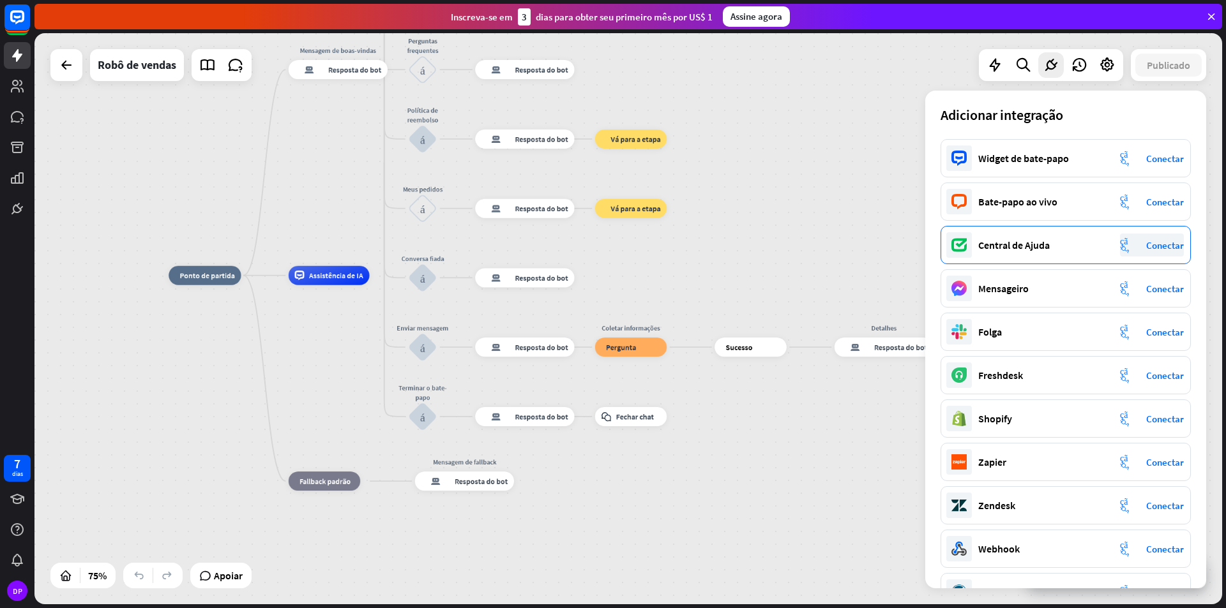
click at [1152, 246] on font "Conectar" at bounding box center [1165, 245] width 38 height 12
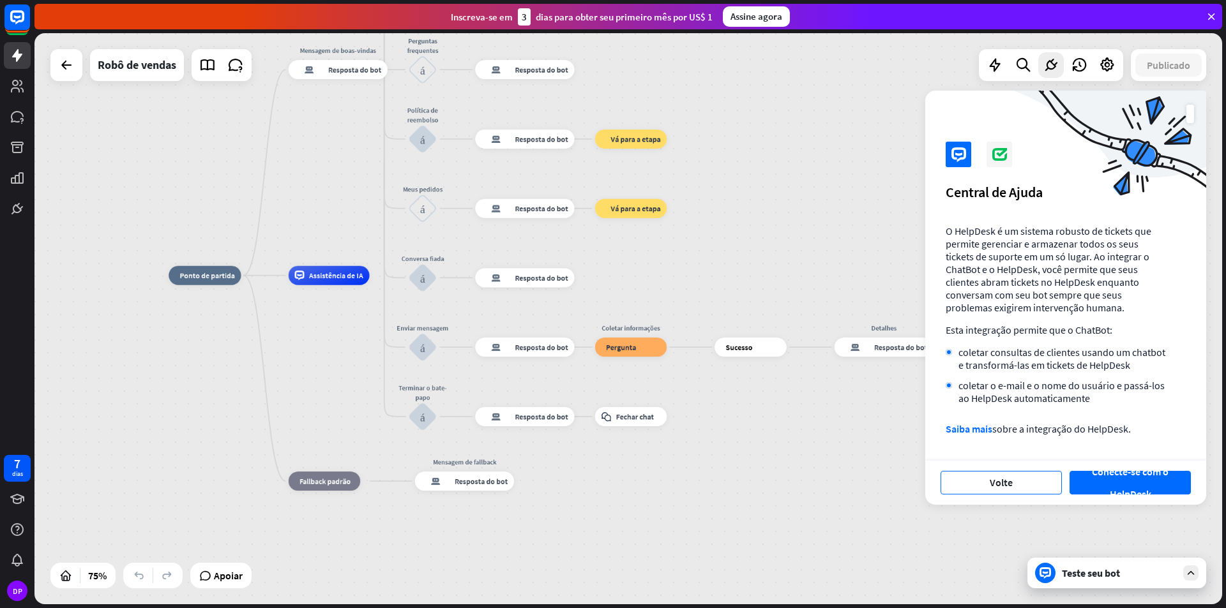
click at [1009, 482] on font "Volte" at bounding box center [1000, 482] width 23 height 13
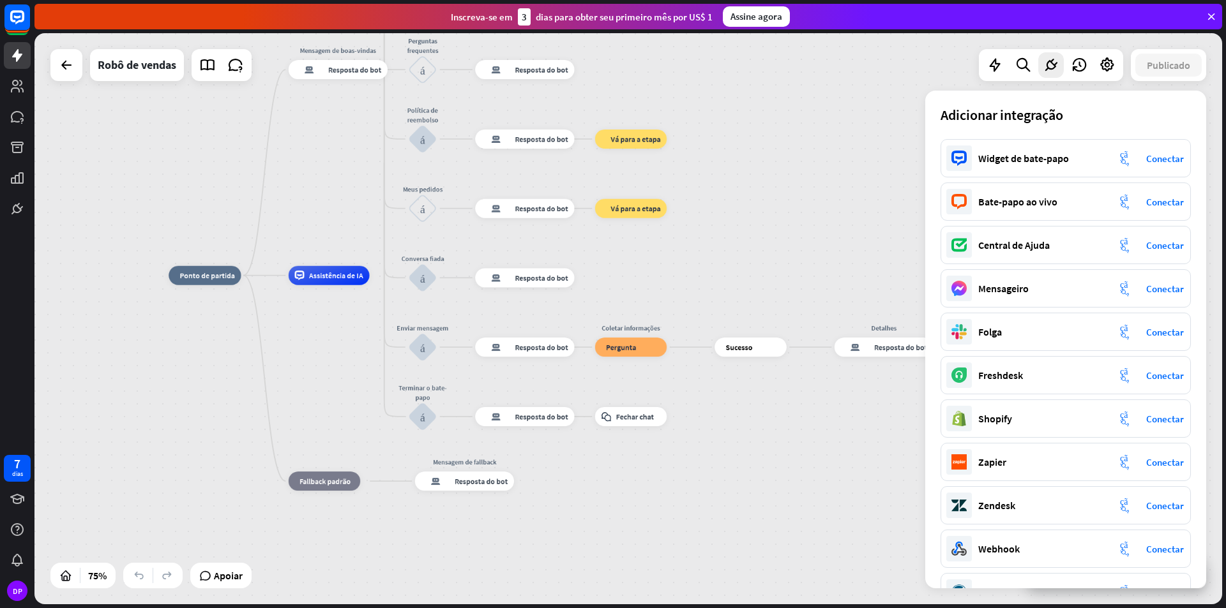
drag, startPoint x: 886, startPoint y: 133, endPoint x: 900, endPoint y: 124, distance: 16.6
click at [887, 133] on div "casa_2 Ponto de partida Mensagem de boas-vindas resposta do bot de bloco Respos…" at bounding box center [627, 318] width 1187 height 571
click at [1081, 63] on icon at bounding box center [1078, 65] width 17 height 17
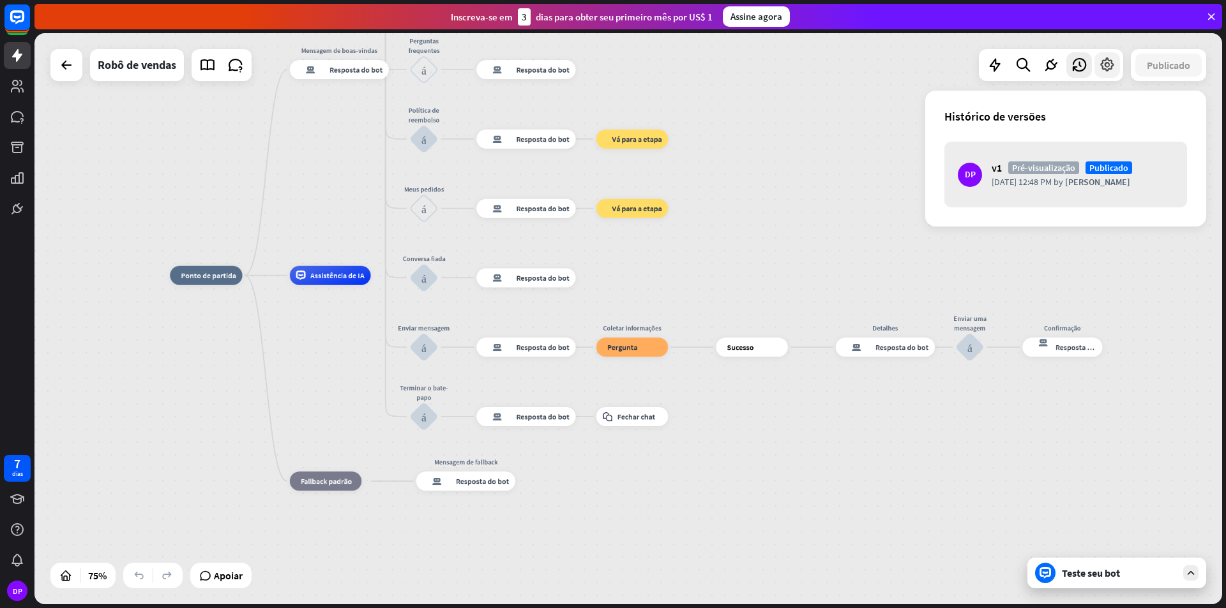
click at [1106, 61] on icon at bounding box center [1107, 65] width 17 height 17
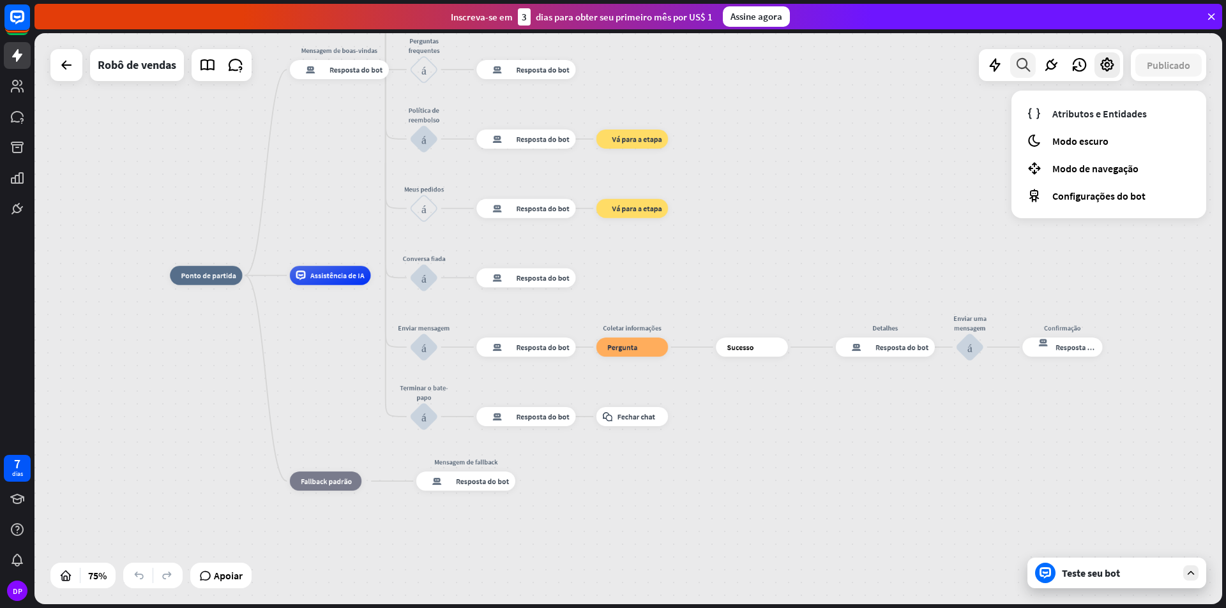
click at [1023, 66] on icon at bounding box center [1022, 65] width 17 height 17
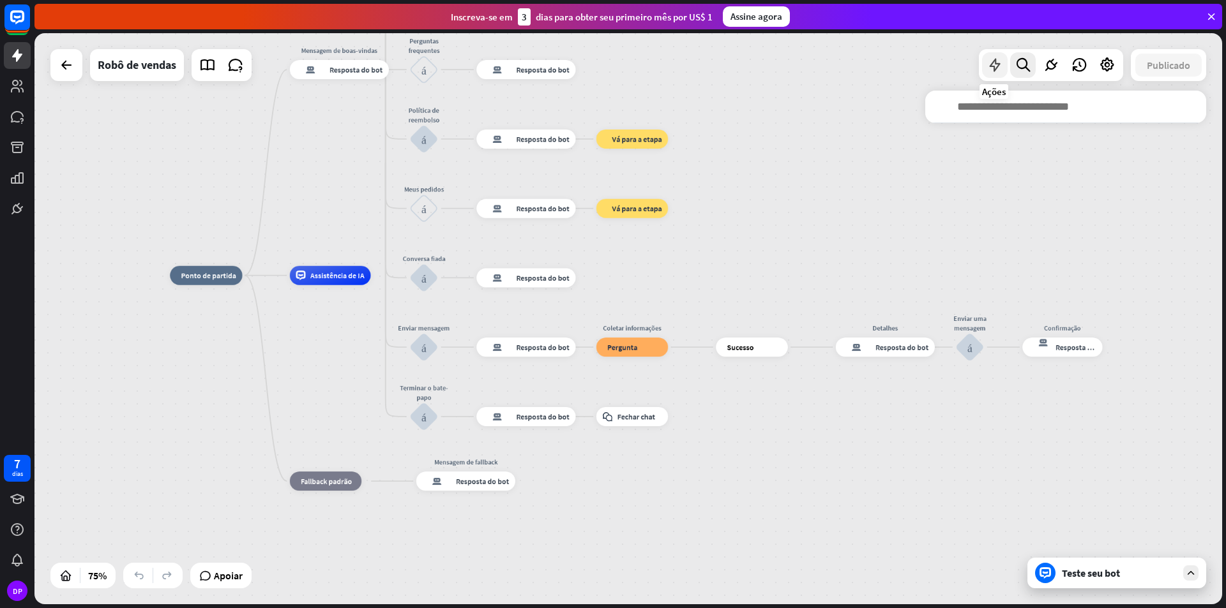
click at [995, 66] on icon at bounding box center [994, 65] width 17 height 17
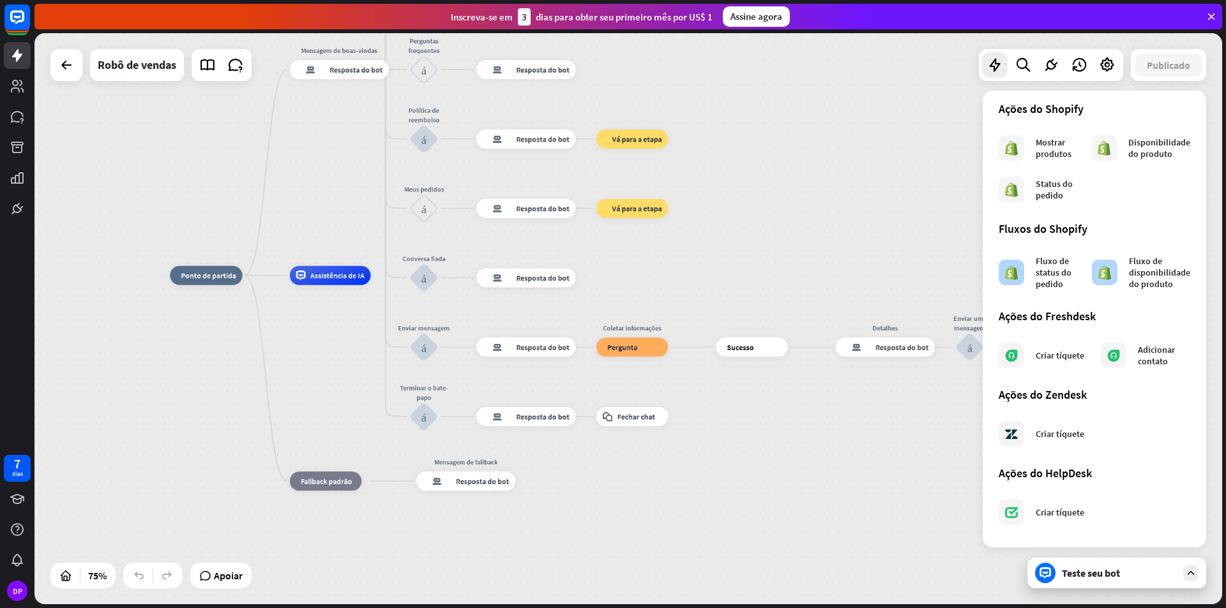
scroll to position [590, 0]
click at [1139, 357] on font "Adicionar contato" at bounding box center [1155, 355] width 37 height 23
click at [1175, 354] on div "Adicionar contato" at bounding box center [1163, 355] width 52 height 23
click at [1137, 357] on font "Adicionar contato" at bounding box center [1155, 355] width 37 height 23
click at [1138, 357] on font "Adicionar contato" at bounding box center [1155, 355] width 37 height 23
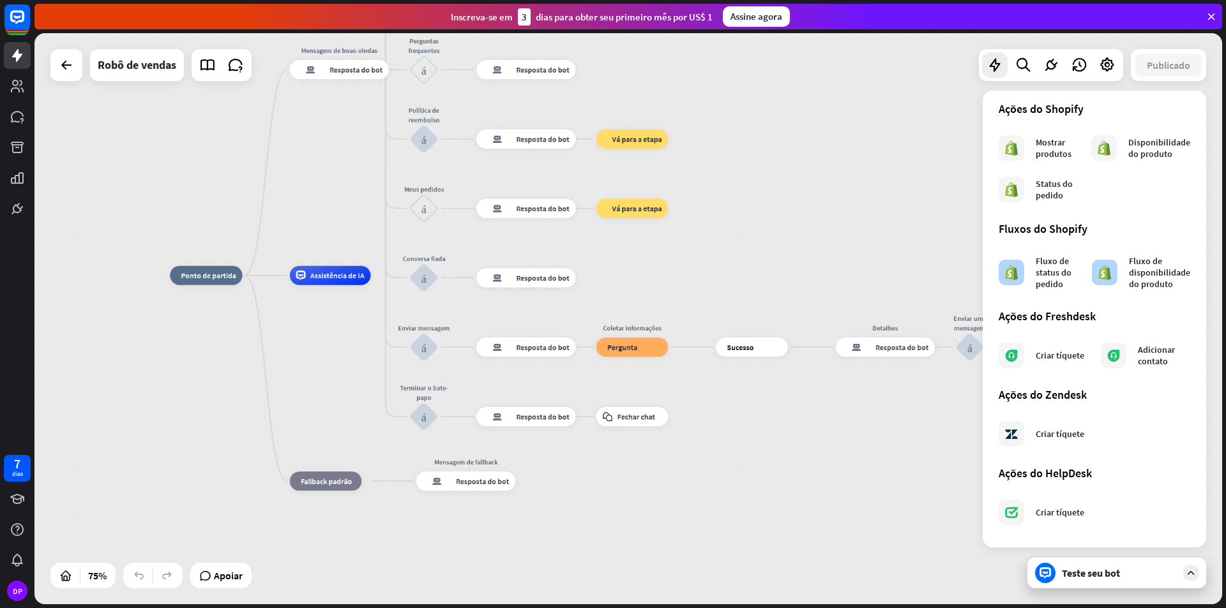
click at [928, 161] on div "casa_2 Ponto de partida Mensagem de boas-vindas resposta do bot de bloco Respos…" at bounding box center [627, 318] width 1187 height 571
click at [993, 66] on icon at bounding box center [994, 65] width 17 height 17
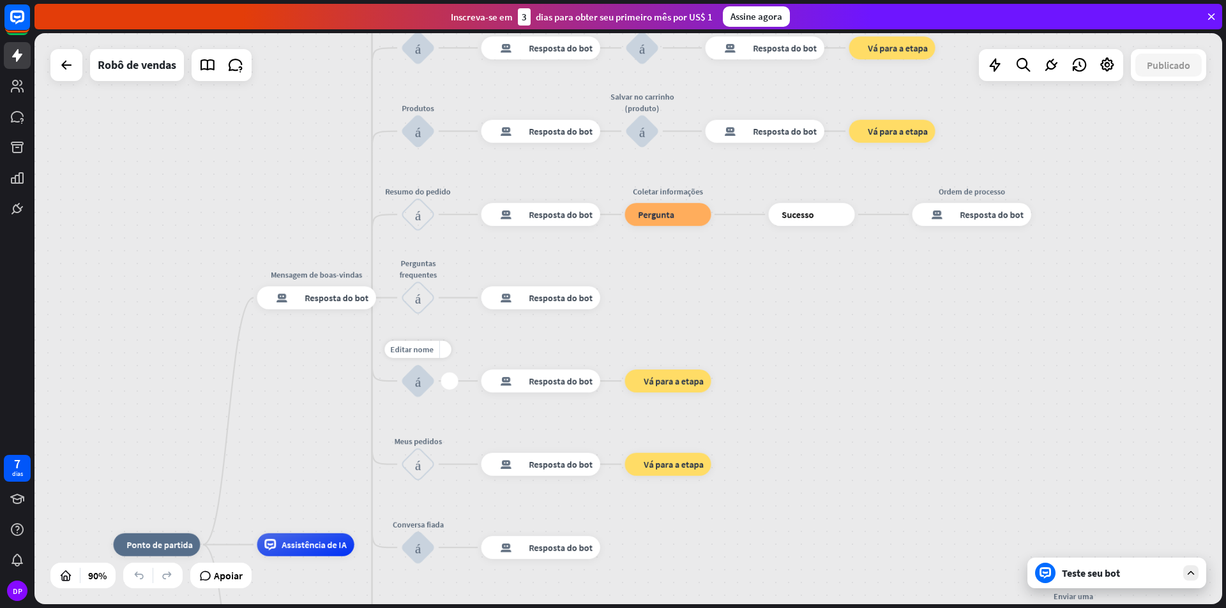
drag, startPoint x: 387, startPoint y: 119, endPoint x: 349, endPoint y: 364, distance: 248.7
click at [411, 398] on div "Editar nome mais_amarelo mais Política de reembolso bloco_entrada_do_usuário" at bounding box center [418, 381] width 34 height 34
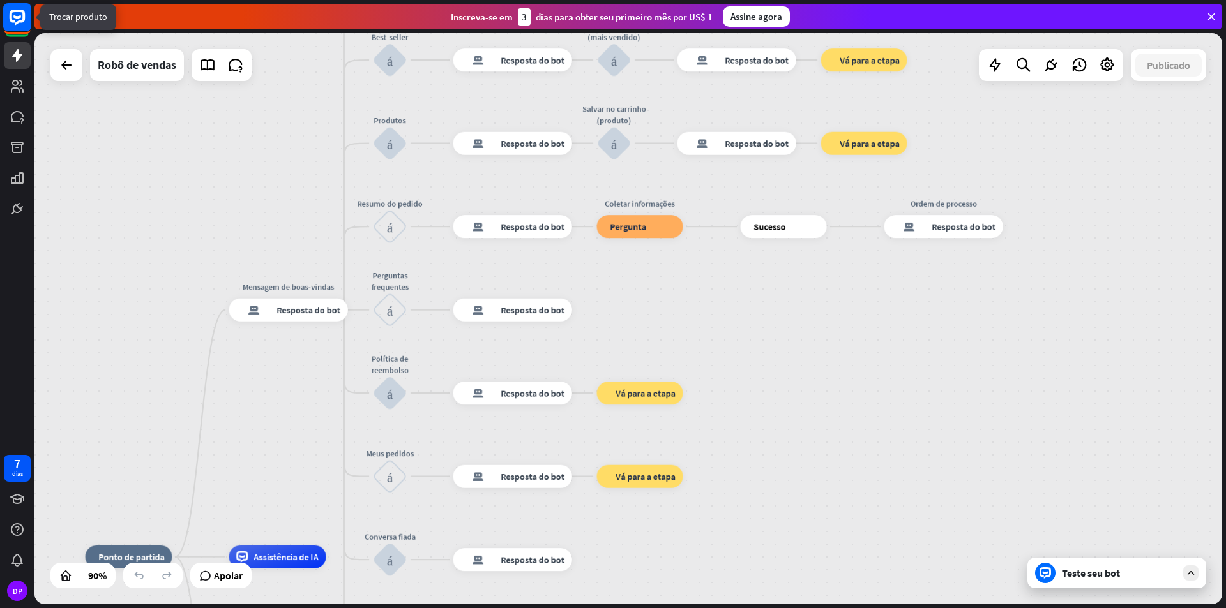
click at [22, 24] on rect at bounding box center [17, 17] width 28 height 28
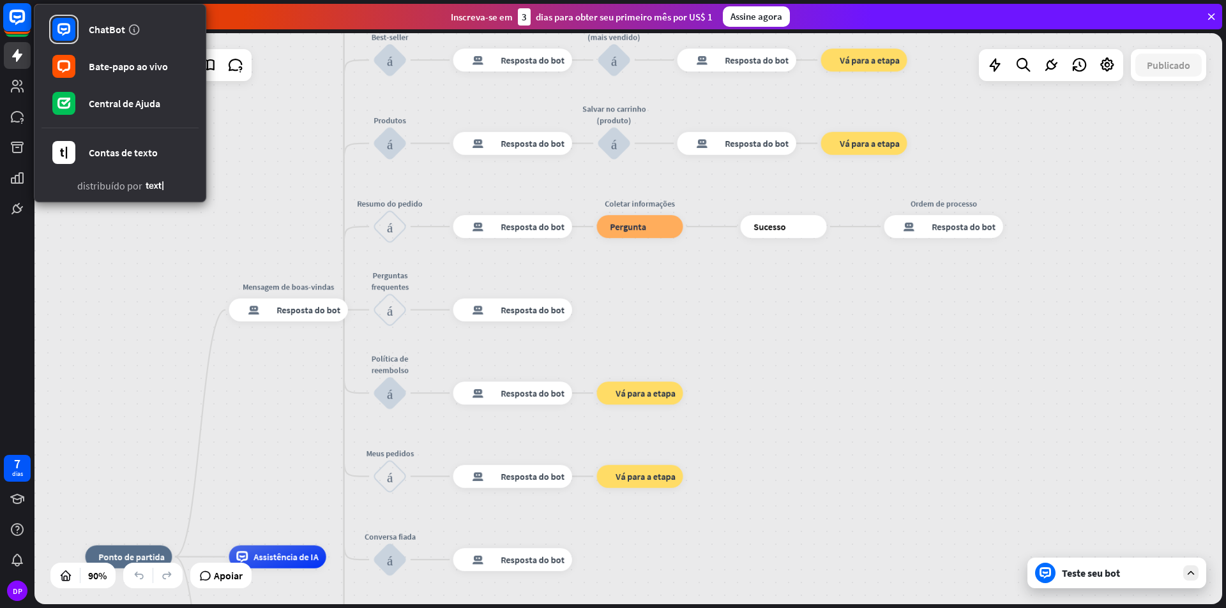
click at [22, 24] on rect at bounding box center [17, 17] width 28 height 28
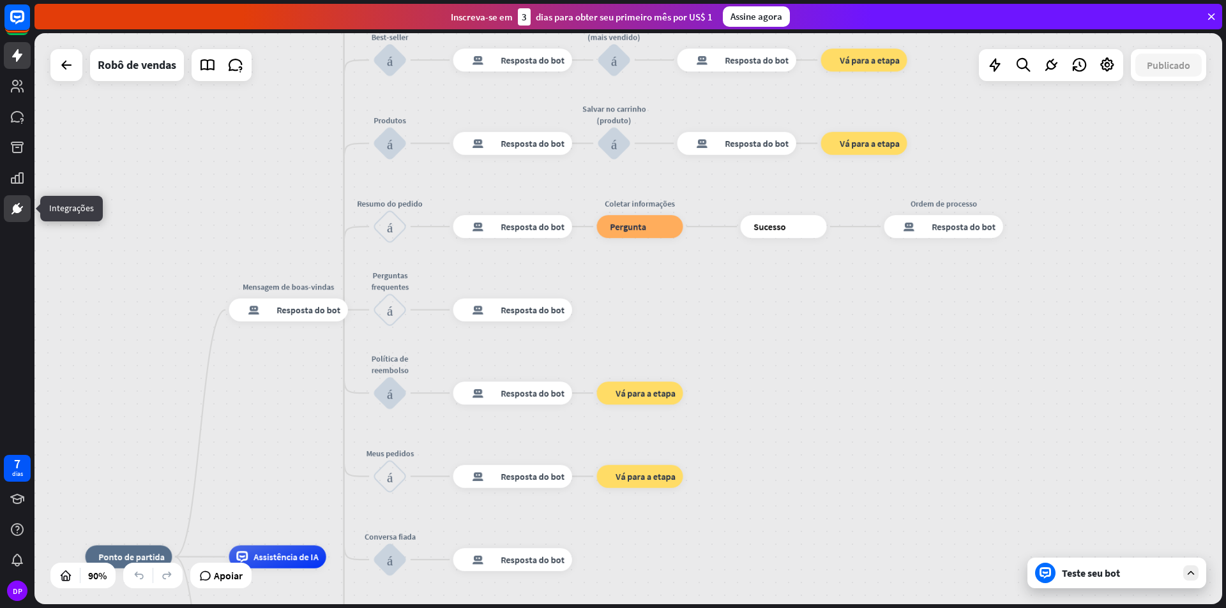
click at [19, 208] on icon at bounding box center [17, 208] width 9 height 9
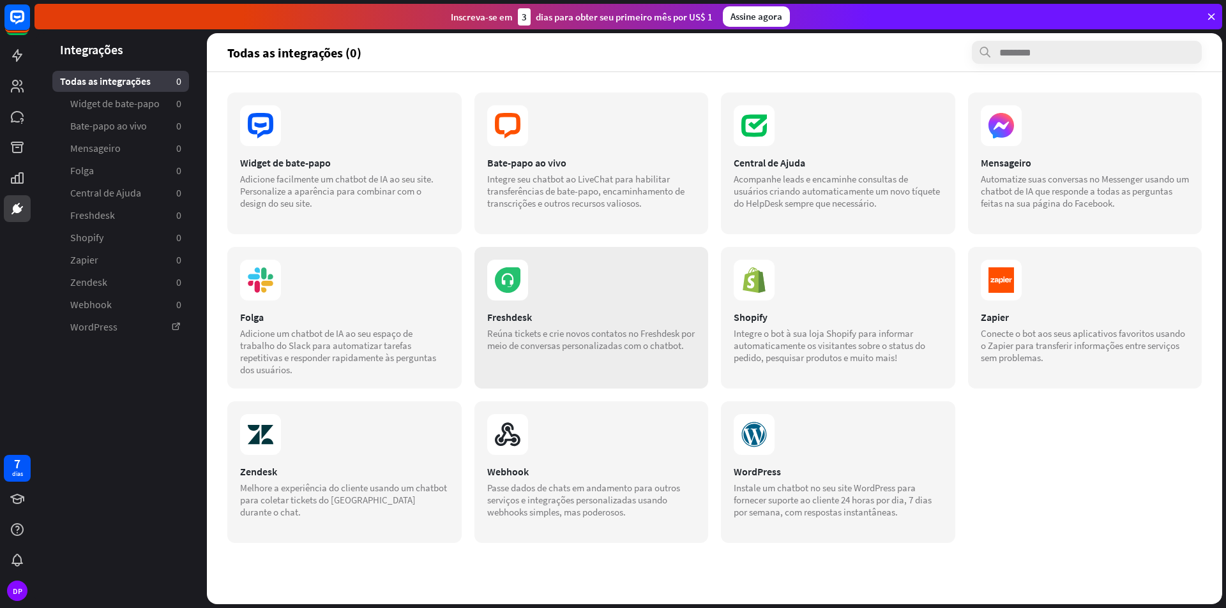
click at [635, 292] on section at bounding box center [591, 280] width 209 height 41
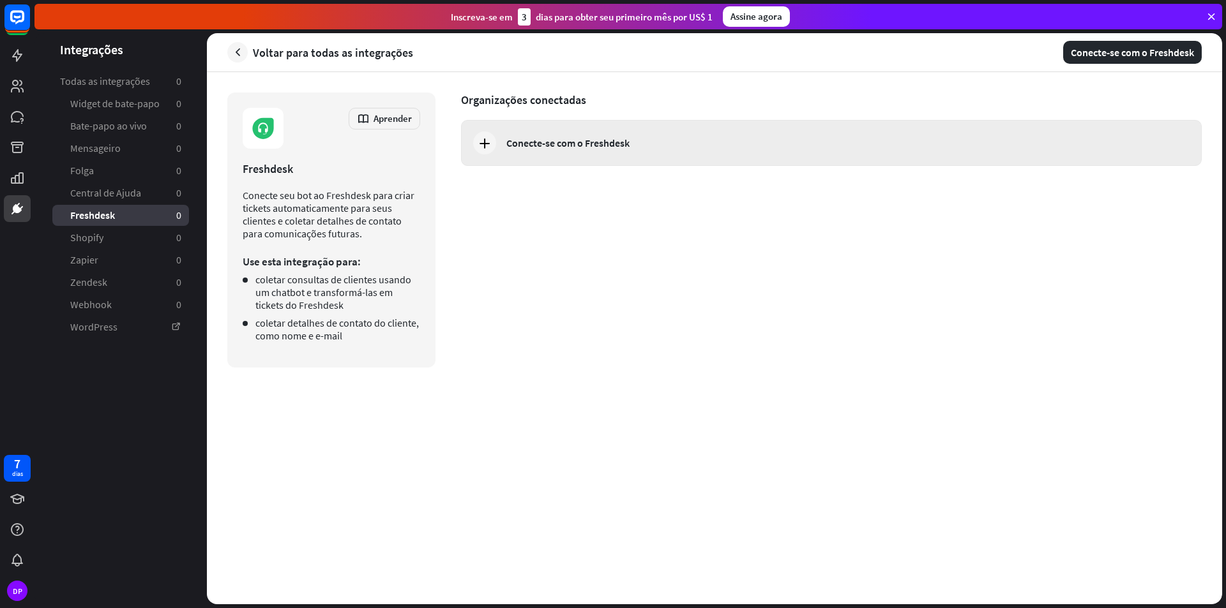
click at [585, 147] on font "Conecte-se com o Freshdesk" at bounding box center [567, 143] width 123 height 13
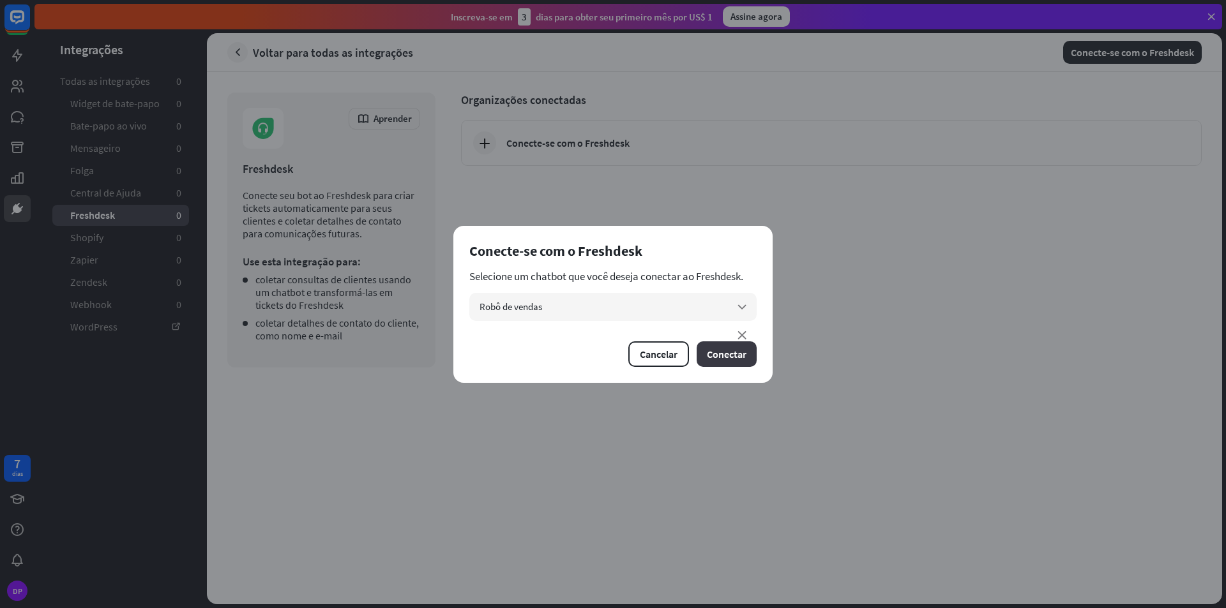
click at [726, 353] on font "Conectar" at bounding box center [727, 354] width 40 height 13
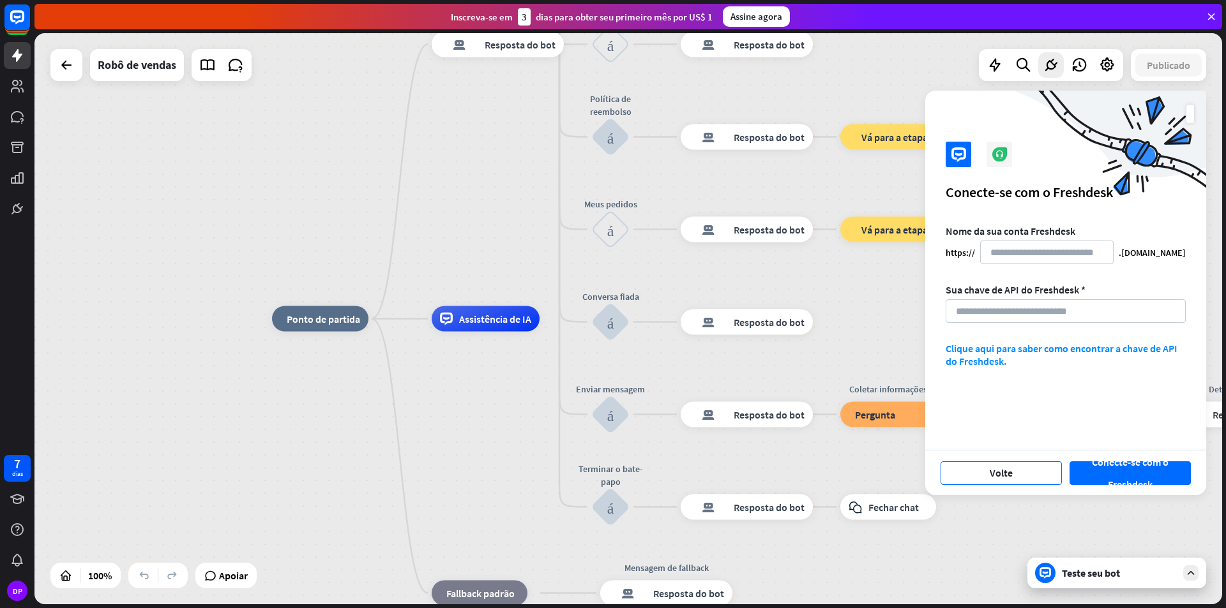
click at [1009, 470] on font "Volte" at bounding box center [1000, 473] width 23 height 13
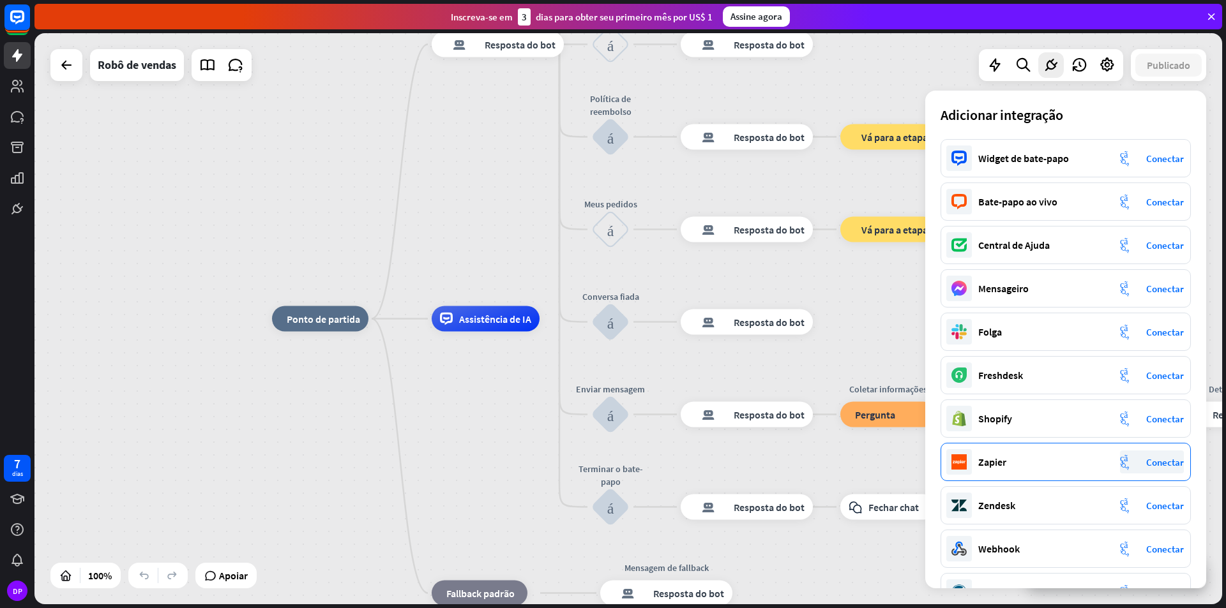
scroll to position [38, 0]
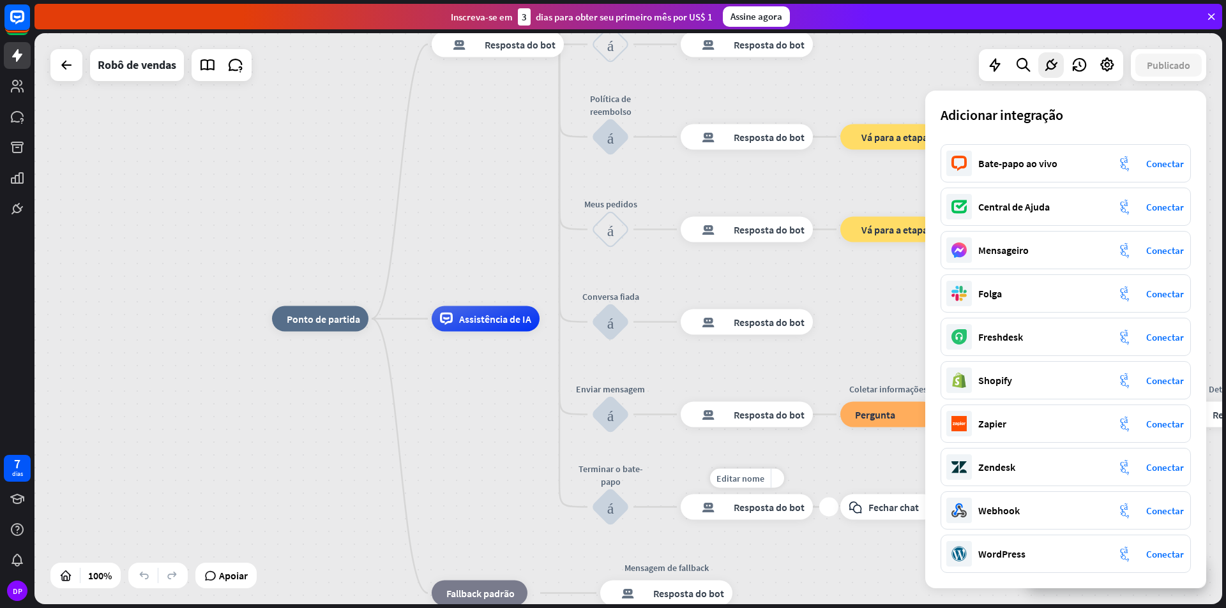
drag, startPoint x: 779, startPoint y: 523, endPoint x: 802, endPoint y: 498, distance: 34.3
click at [782, 520] on div "Editar nome mais_amarelo mais resposta do bot de bloco Resposta do bot" at bounding box center [746, 508] width 132 height 26
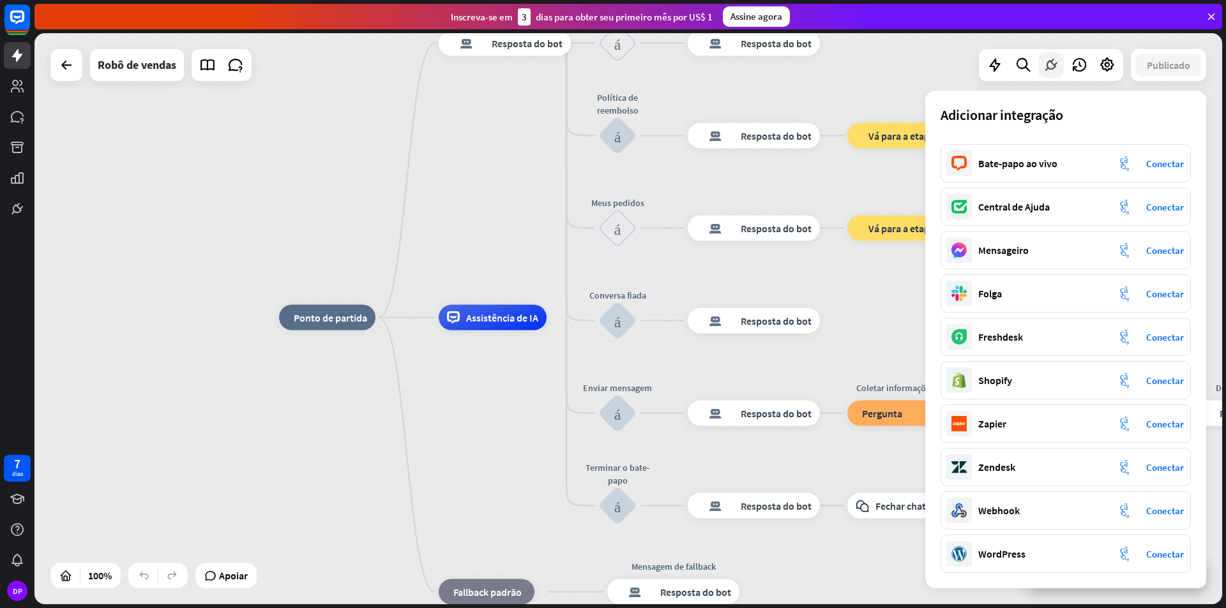
click at [1058, 59] on div at bounding box center [1051, 65] width 26 height 26
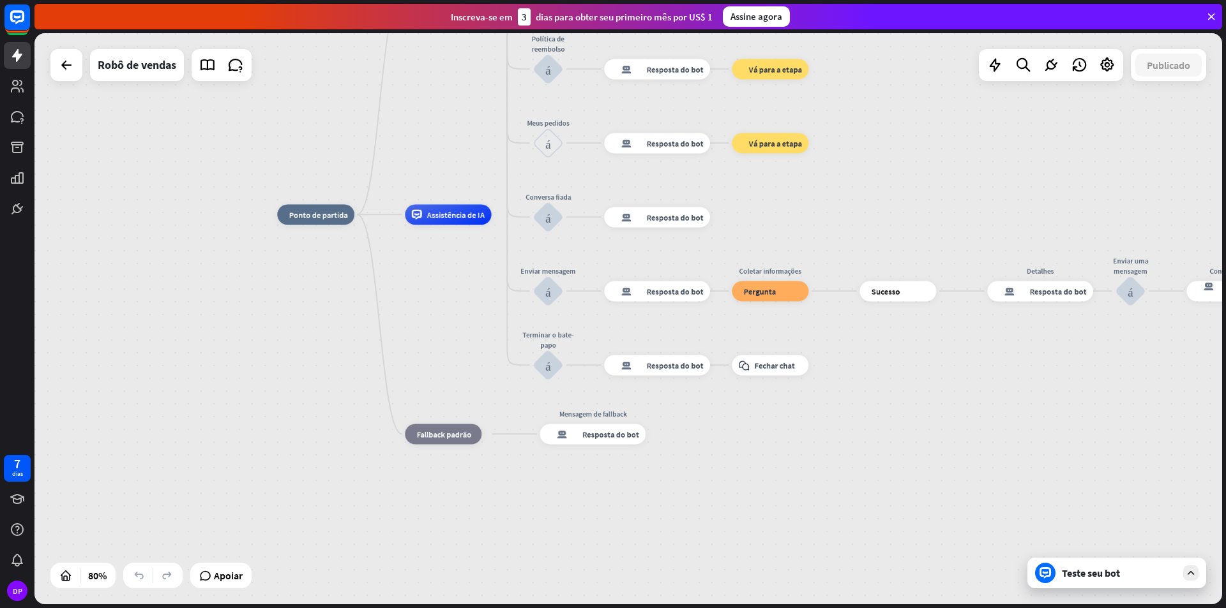
drag, startPoint x: 935, startPoint y: 557, endPoint x: 996, endPoint y: 456, distance: 118.6
click at [892, 389] on div "casa_2 Ponto de partida Mensagem de boas-vindas resposta do bot de bloco Respos…" at bounding box center [752, 442] width 950 height 457
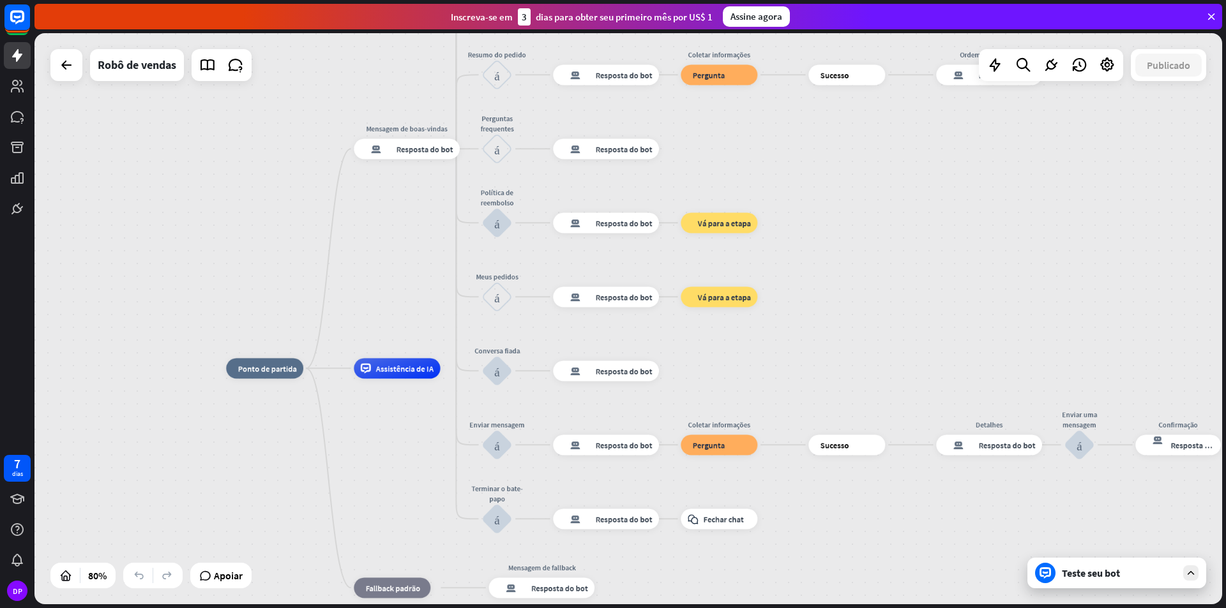
drag, startPoint x: 1010, startPoint y: 375, endPoint x: 953, endPoint y: 585, distance: 217.5
click at [953, 585] on div "casa_2 Ponto de partida Mensagem de boas-vindas resposta do bot de bloco Respos…" at bounding box center [701, 596] width 950 height 457
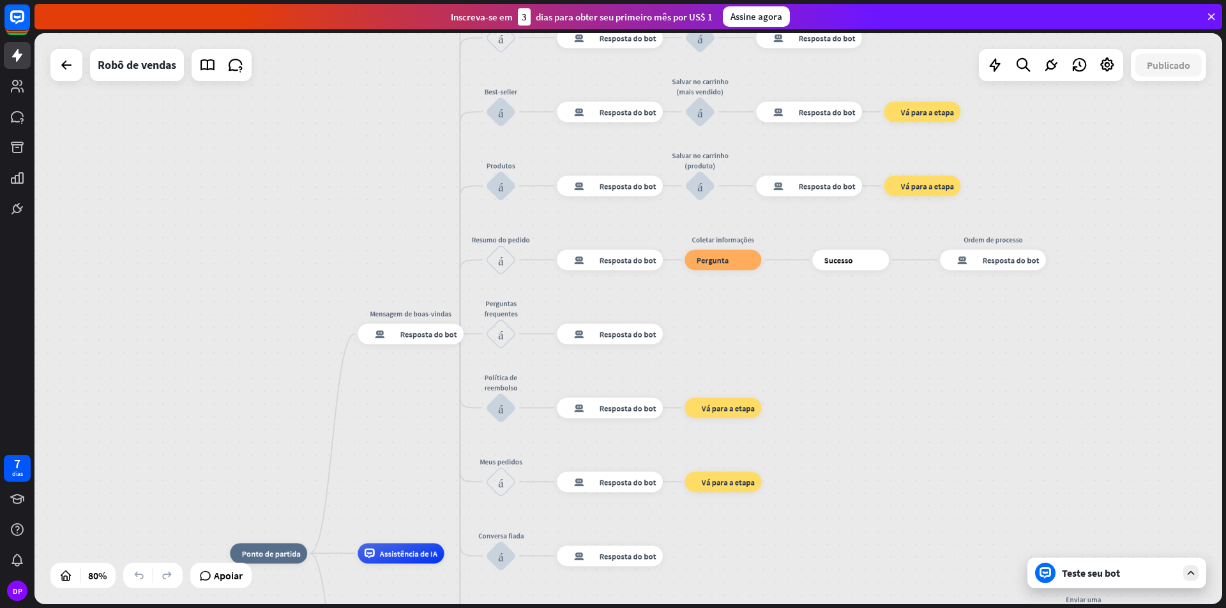
drag, startPoint x: 682, startPoint y: 178, endPoint x: 694, endPoint y: 346, distance: 168.3
click at [694, 346] on div "casa_2 Ponto de partida Mensagem de boas-vindas resposta do bot de bloco Respos…" at bounding box center [627, 318] width 1187 height 571
